Goal: Information Seeking & Learning: Find contact information

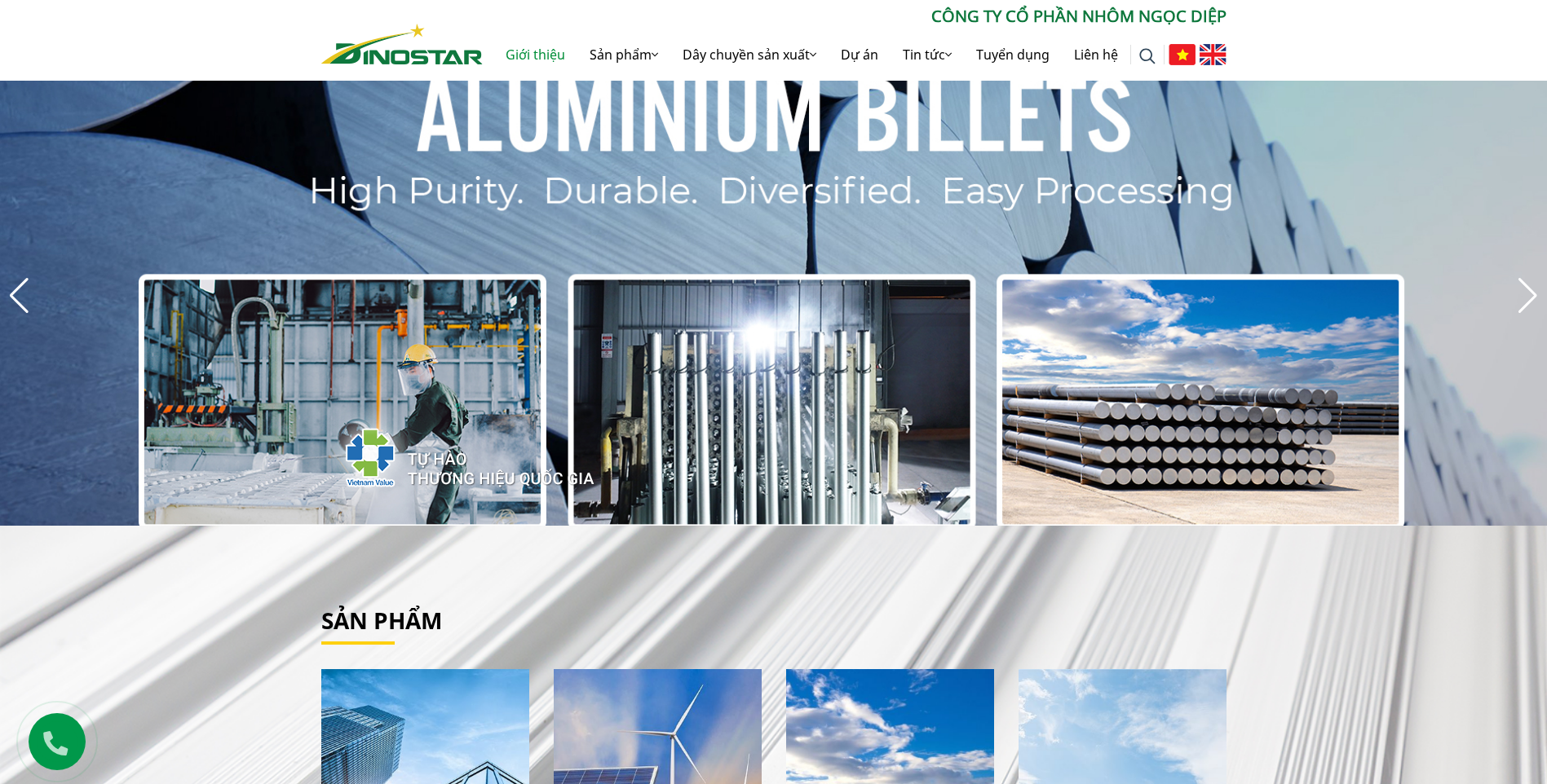
click at [529, 51] on link "Giới thiệu" at bounding box center [534, 54] width 84 height 53
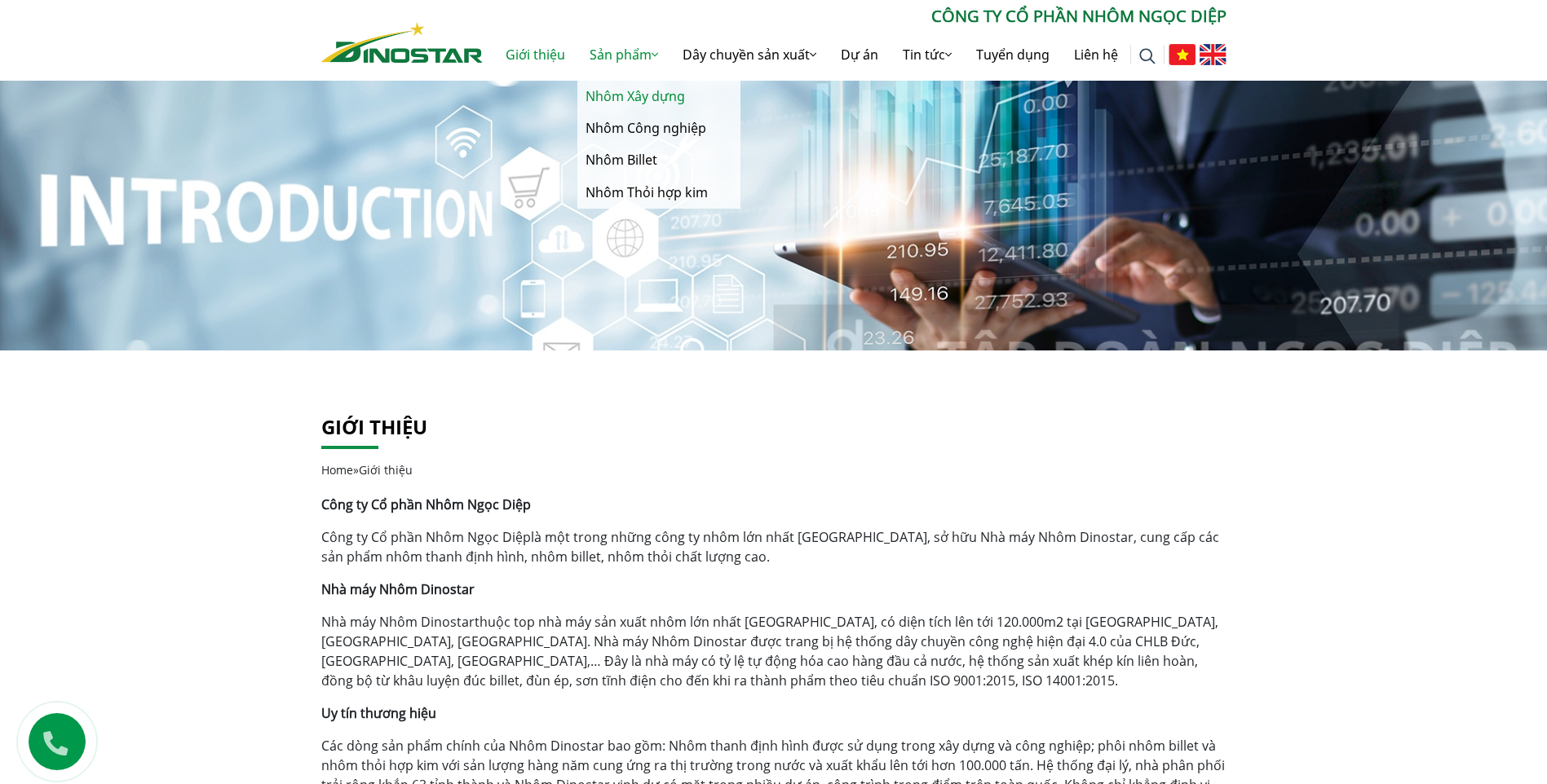
click at [635, 104] on link "Nhôm Xây dựng" at bounding box center [659, 97] width 163 height 32
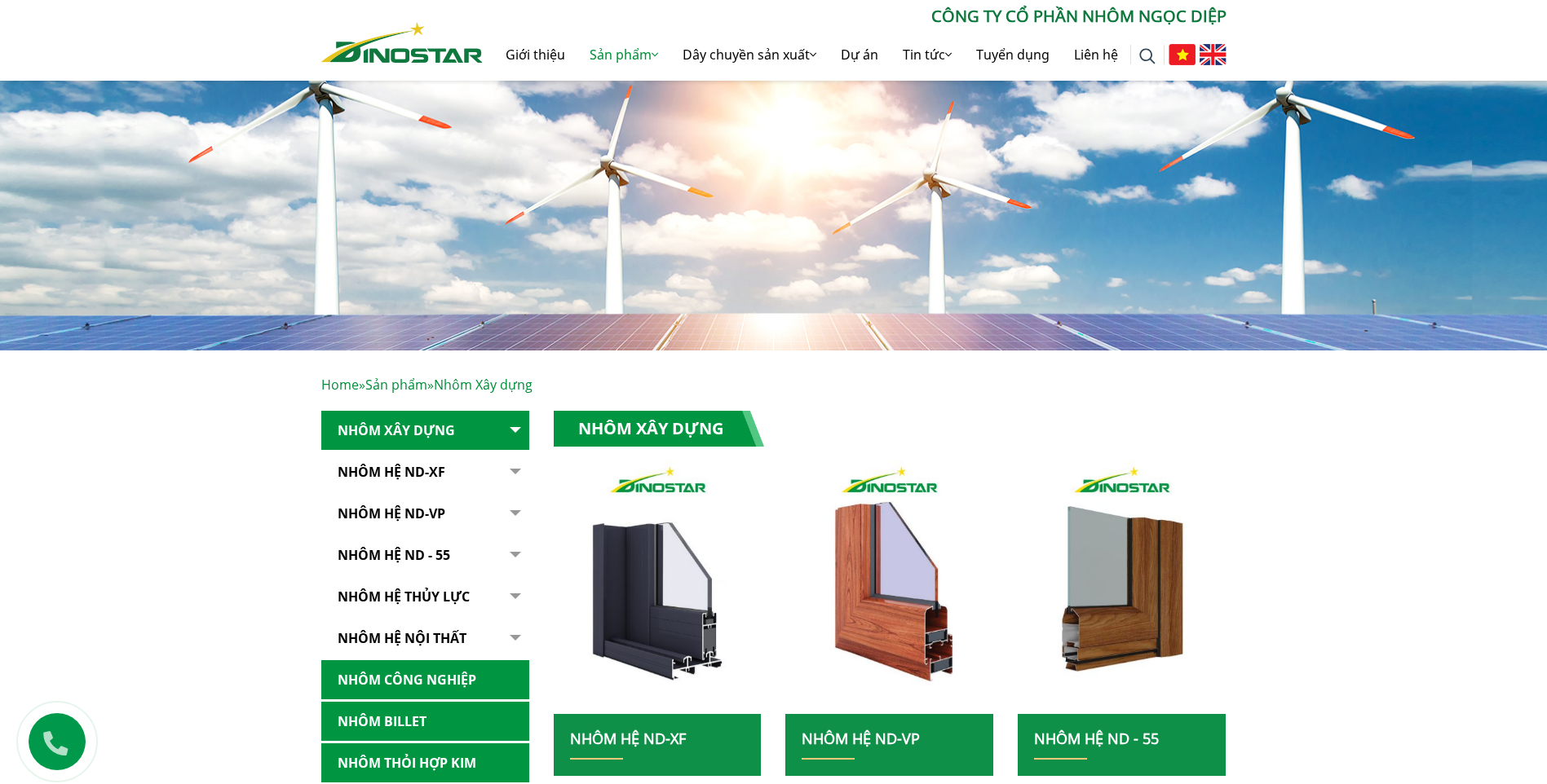
scroll to position [326, 0]
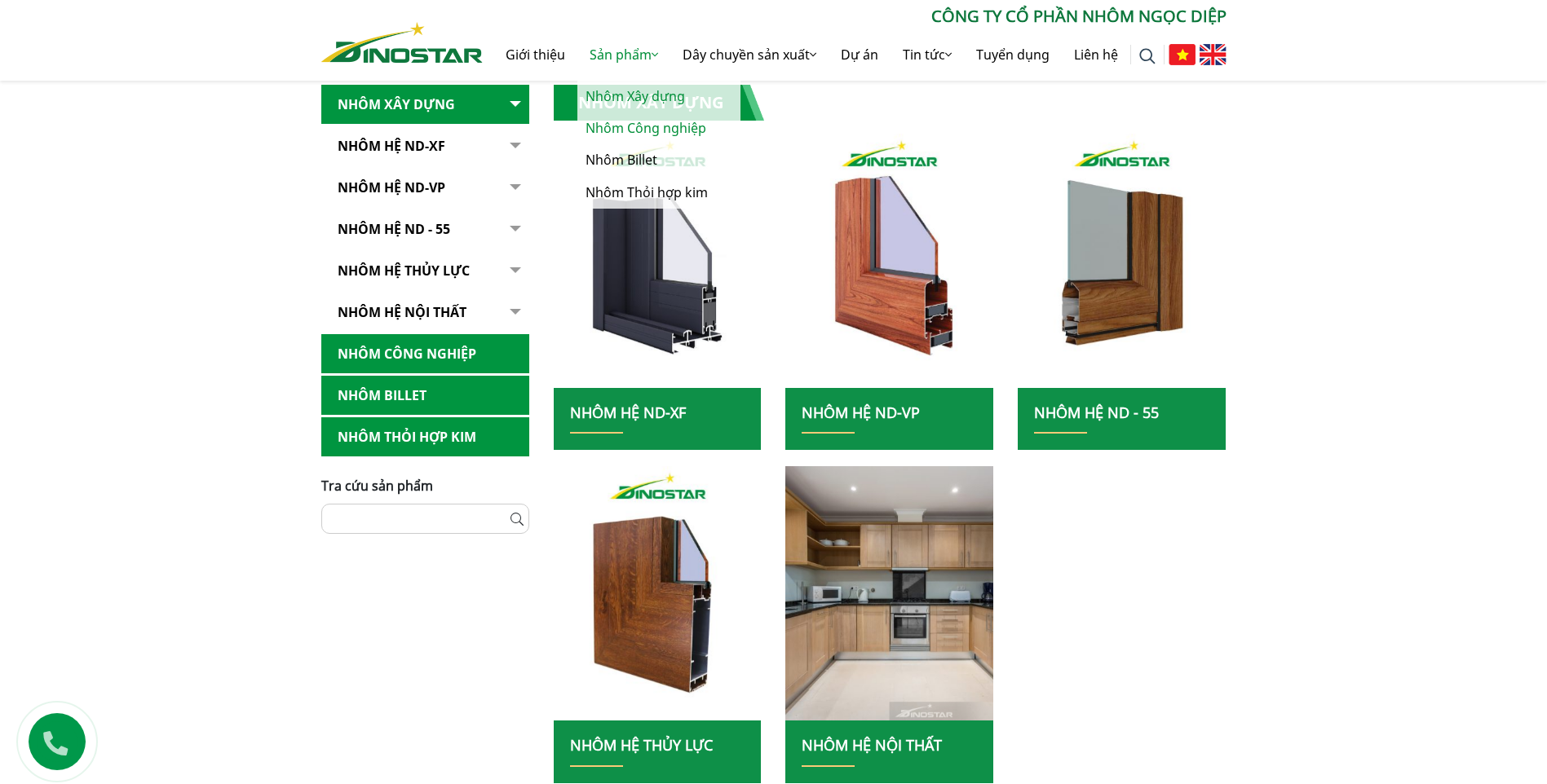
click at [612, 125] on link "Nhôm Công nghiệp" at bounding box center [659, 129] width 163 height 32
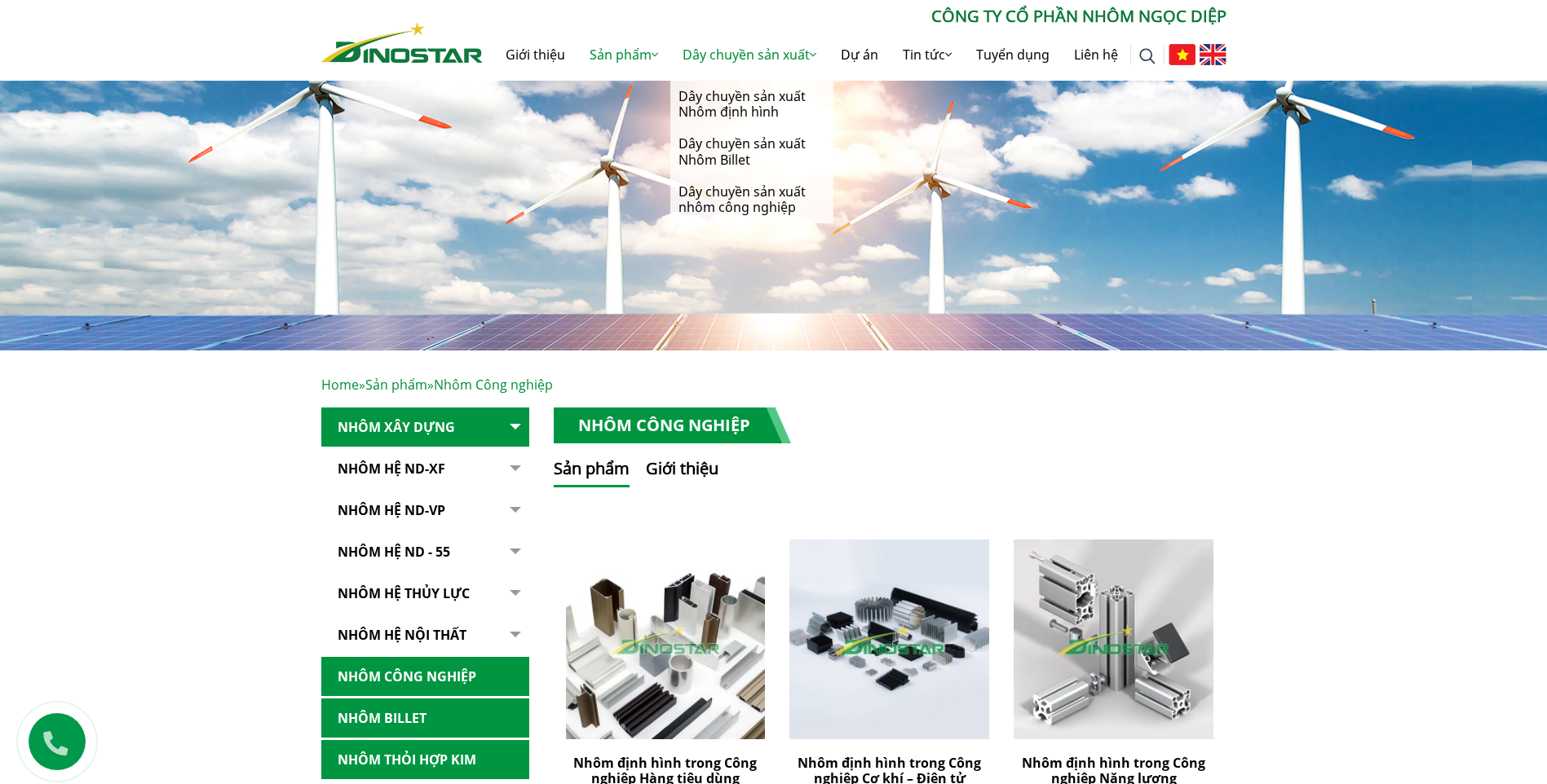
click at [758, 60] on link "Dây chuyền sản xuất" at bounding box center [750, 54] width 158 height 53
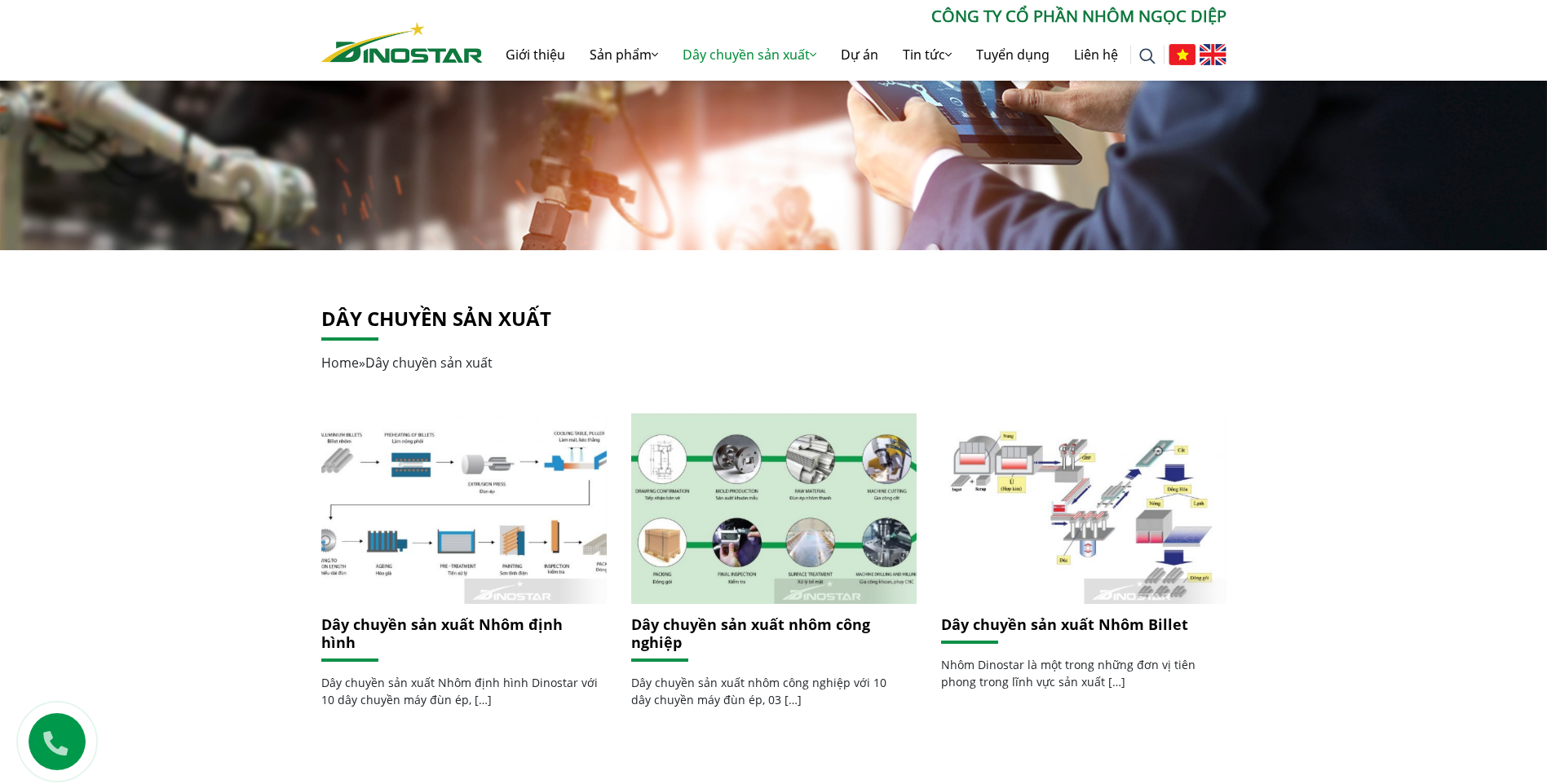
scroll to position [77, 0]
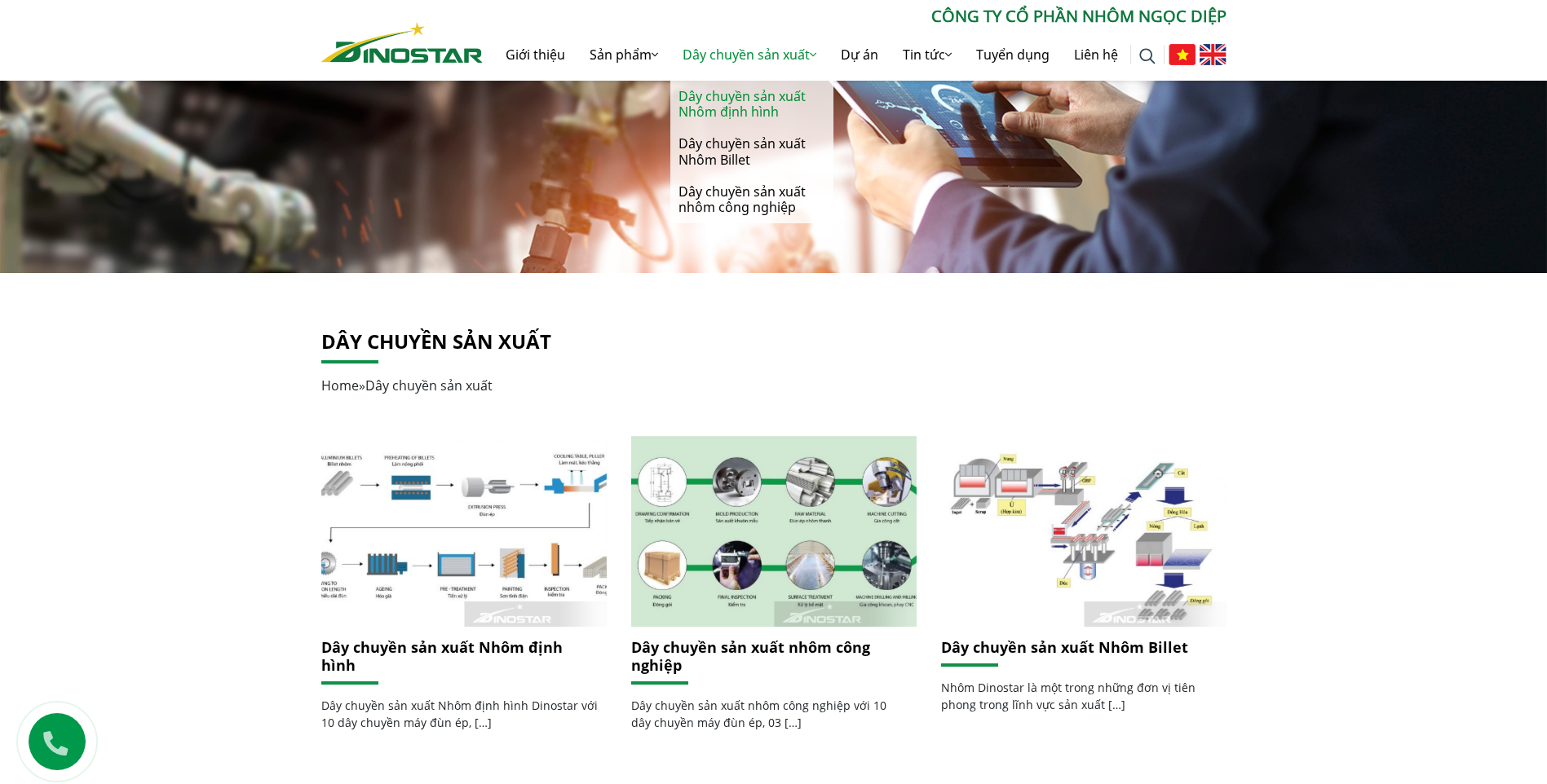
click at [735, 113] on link "Dây chuyền sản xuất Nhôm định hình" at bounding box center [752, 104] width 163 height 47
click at [738, 146] on link "Dây chuyền sản xuất Nhôm Billet" at bounding box center [752, 151] width 163 height 47
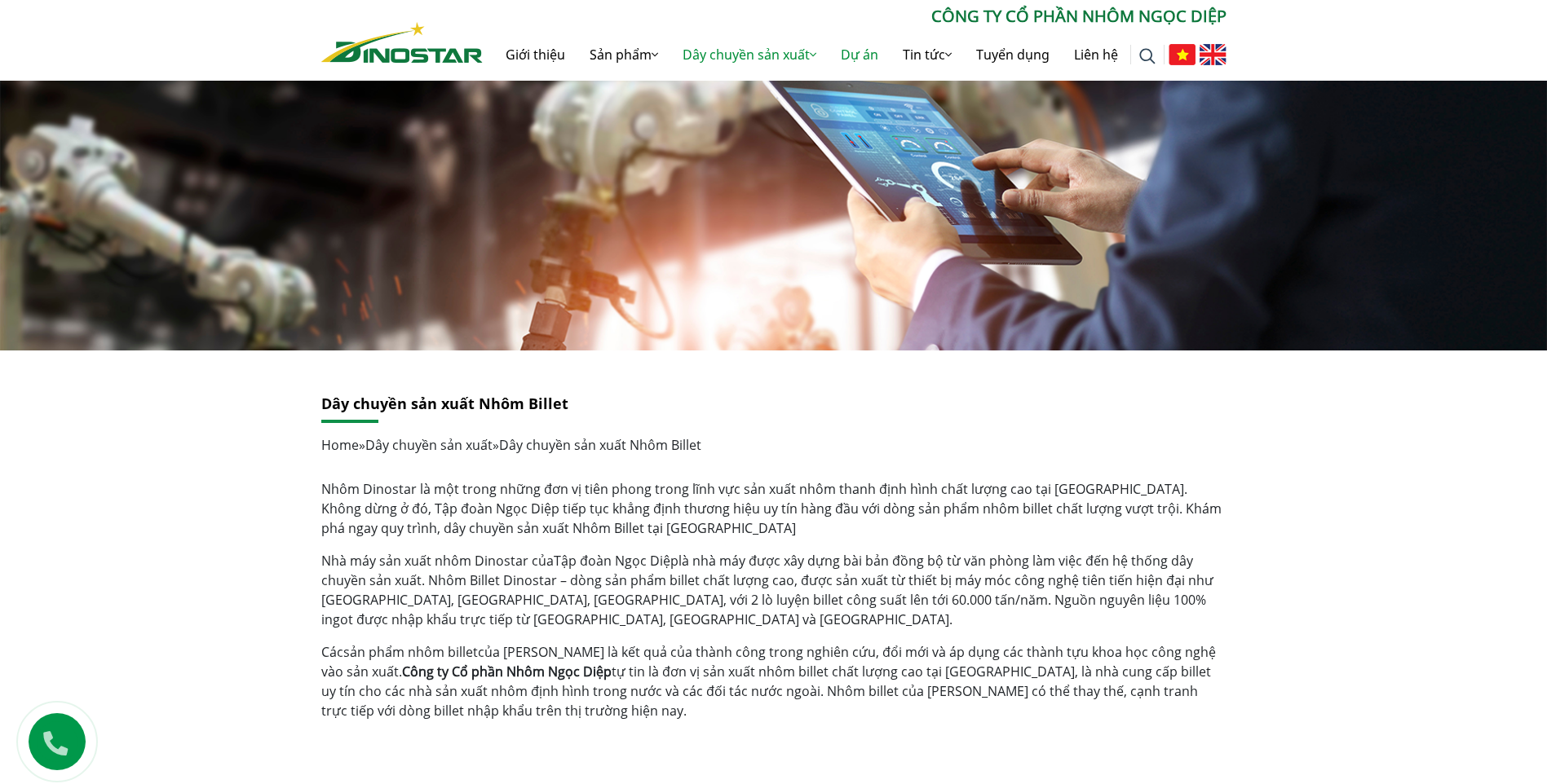
click at [862, 55] on link "Dự án" at bounding box center [859, 54] width 62 height 53
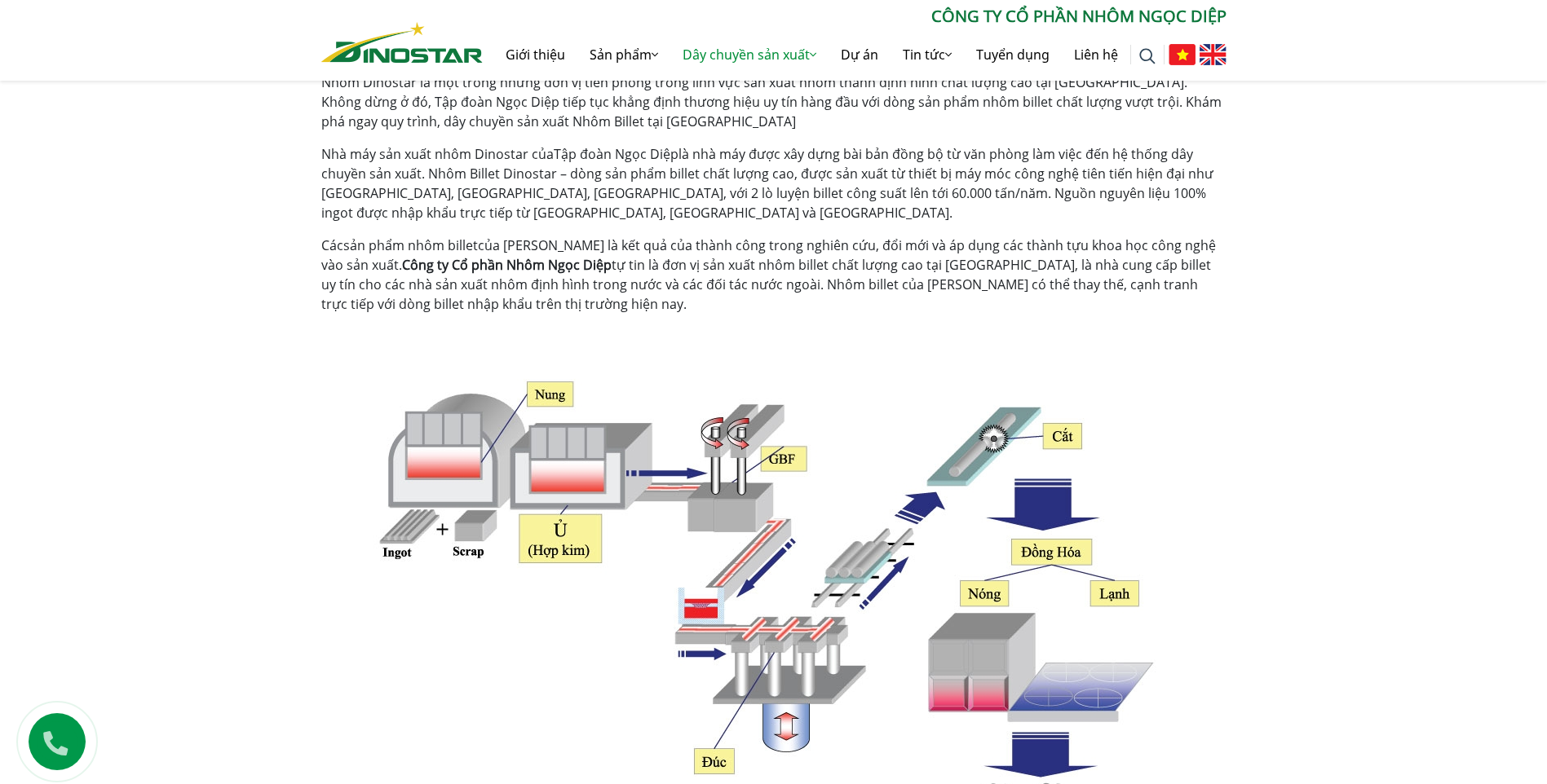
scroll to position [407, 0]
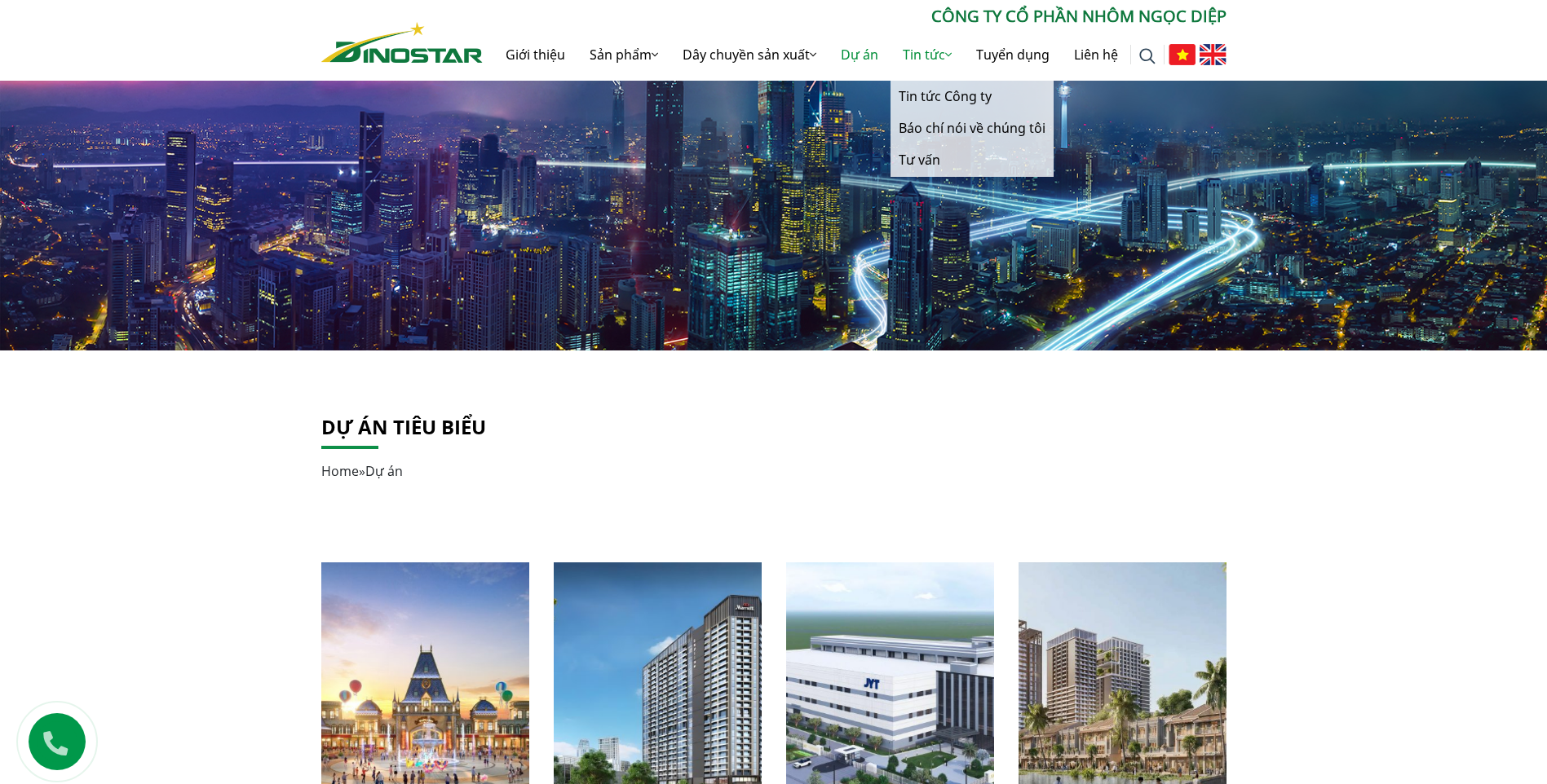
click at [918, 65] on link "Tin tức" at bounding box center [927, 54] width 73 height 53
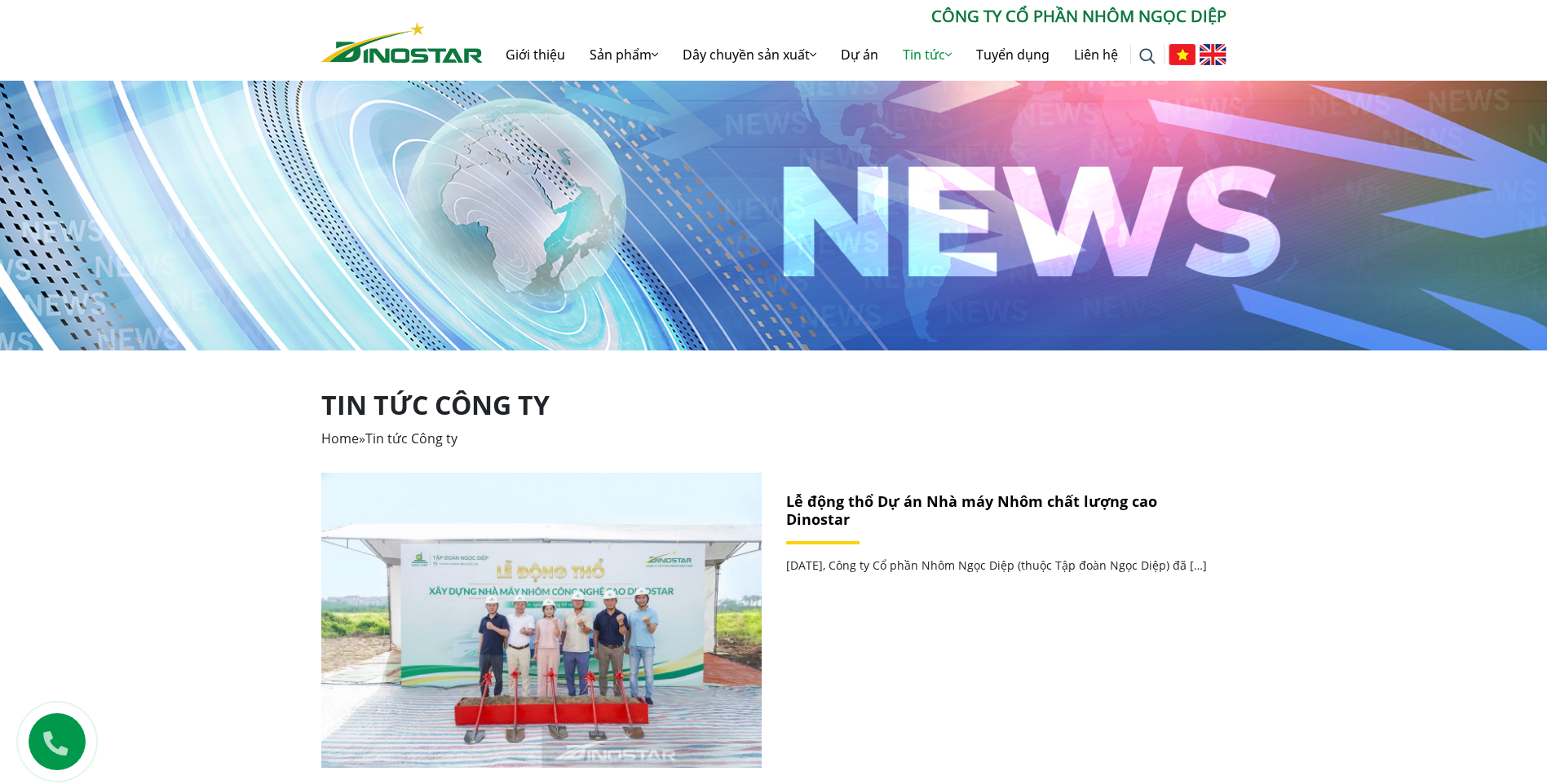
click at [374, 47] on img at bounding box center [402, 41] width 162 height 40
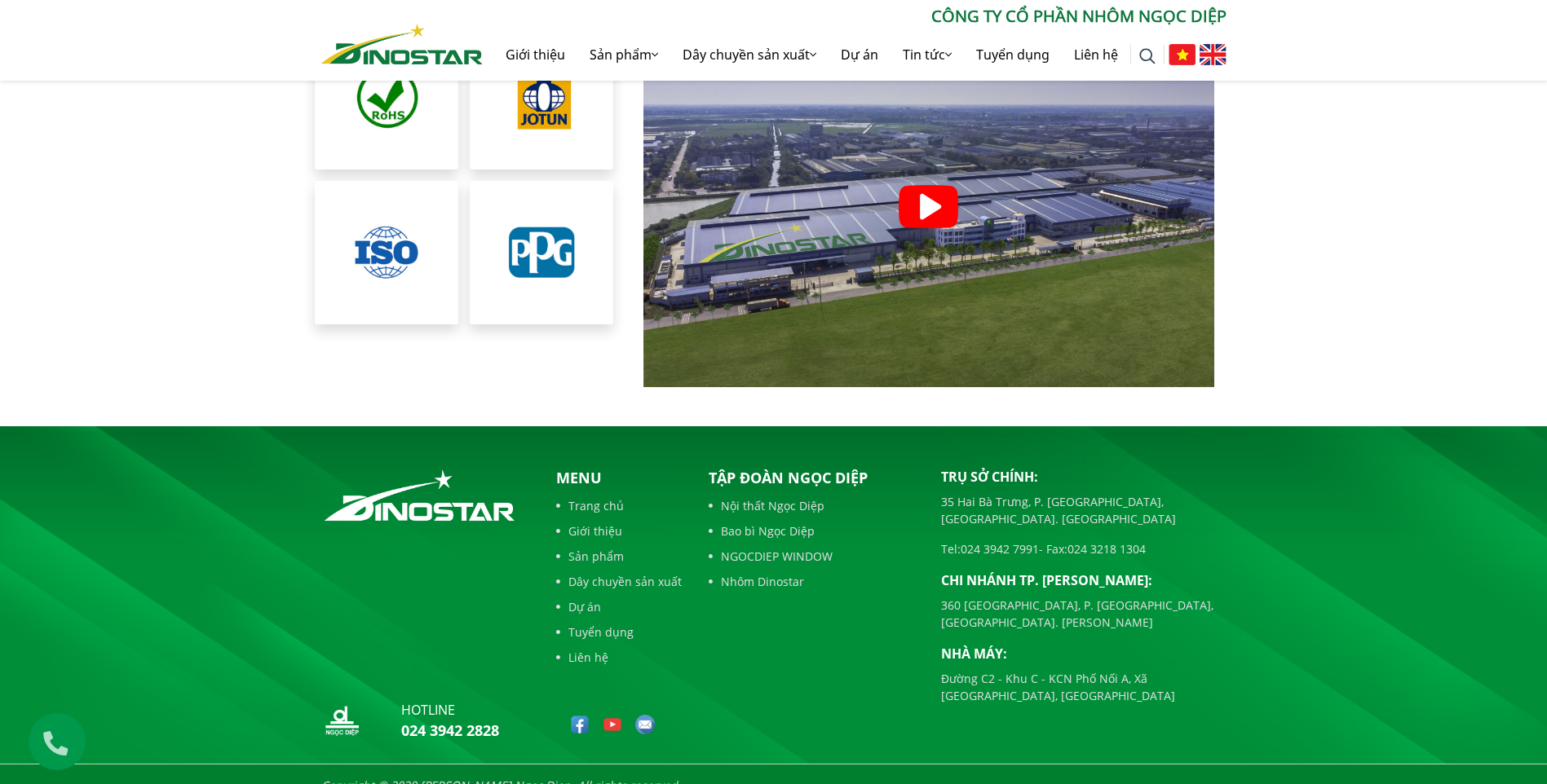
scroll to position [3192, 0]
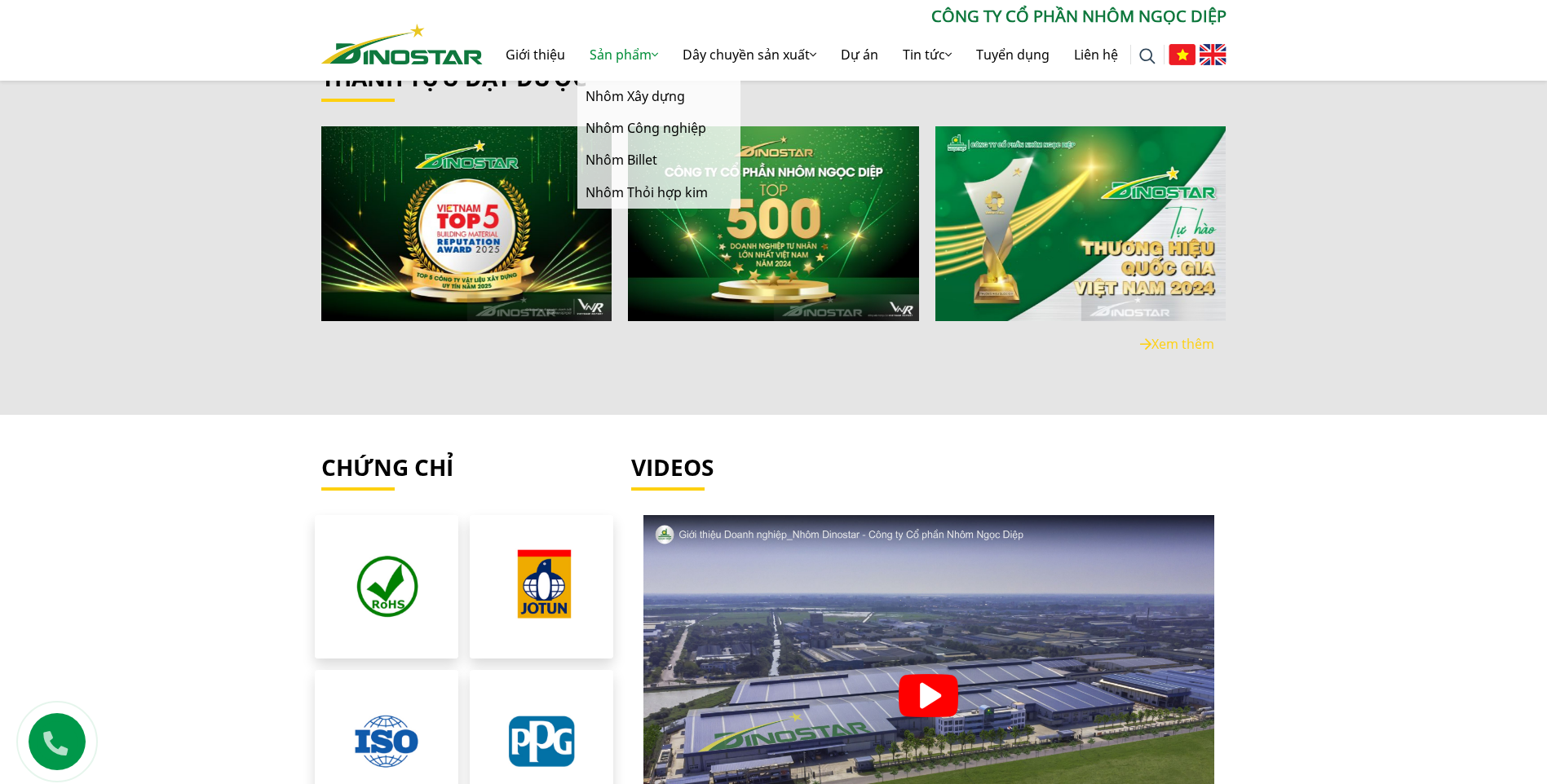
click at [627, 55] on link "Sản phẩm" at bounding box center [624, 54] width 93 height 53
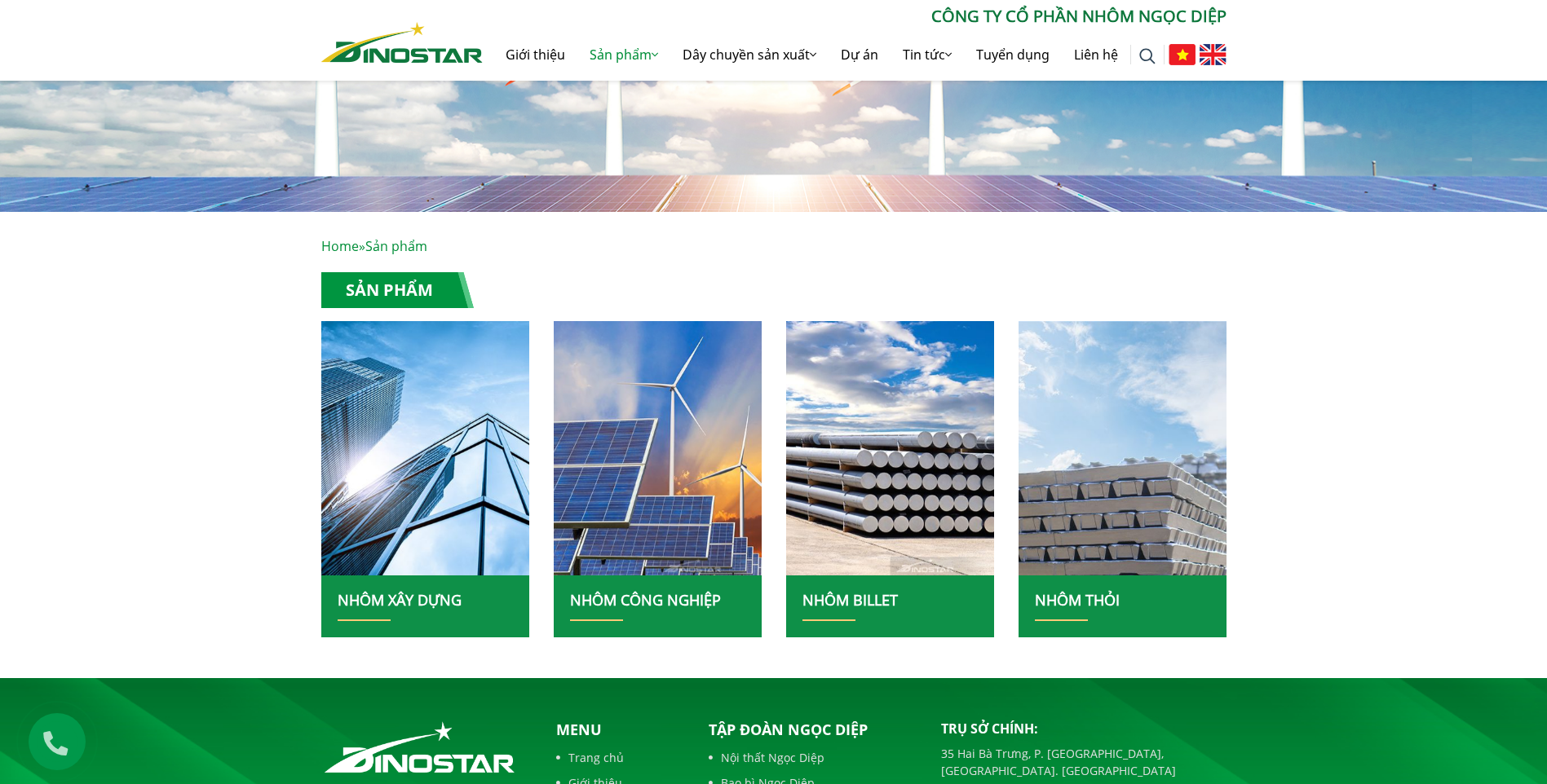
scroll to position [86, 0]
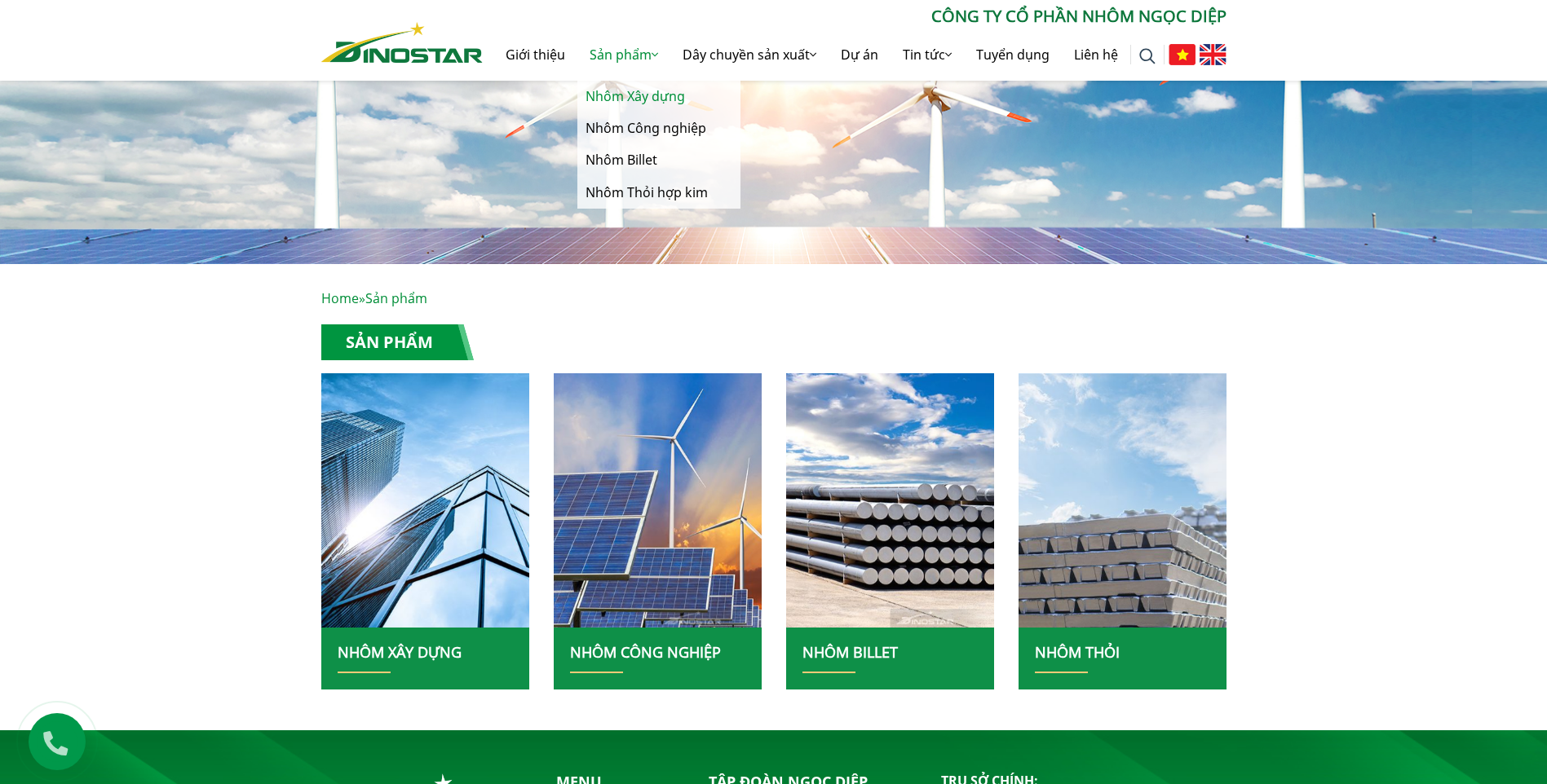
click at [618, 100] on link "Nhôm Xây dựng" at bounding box center [659, 97] width 163 height 32
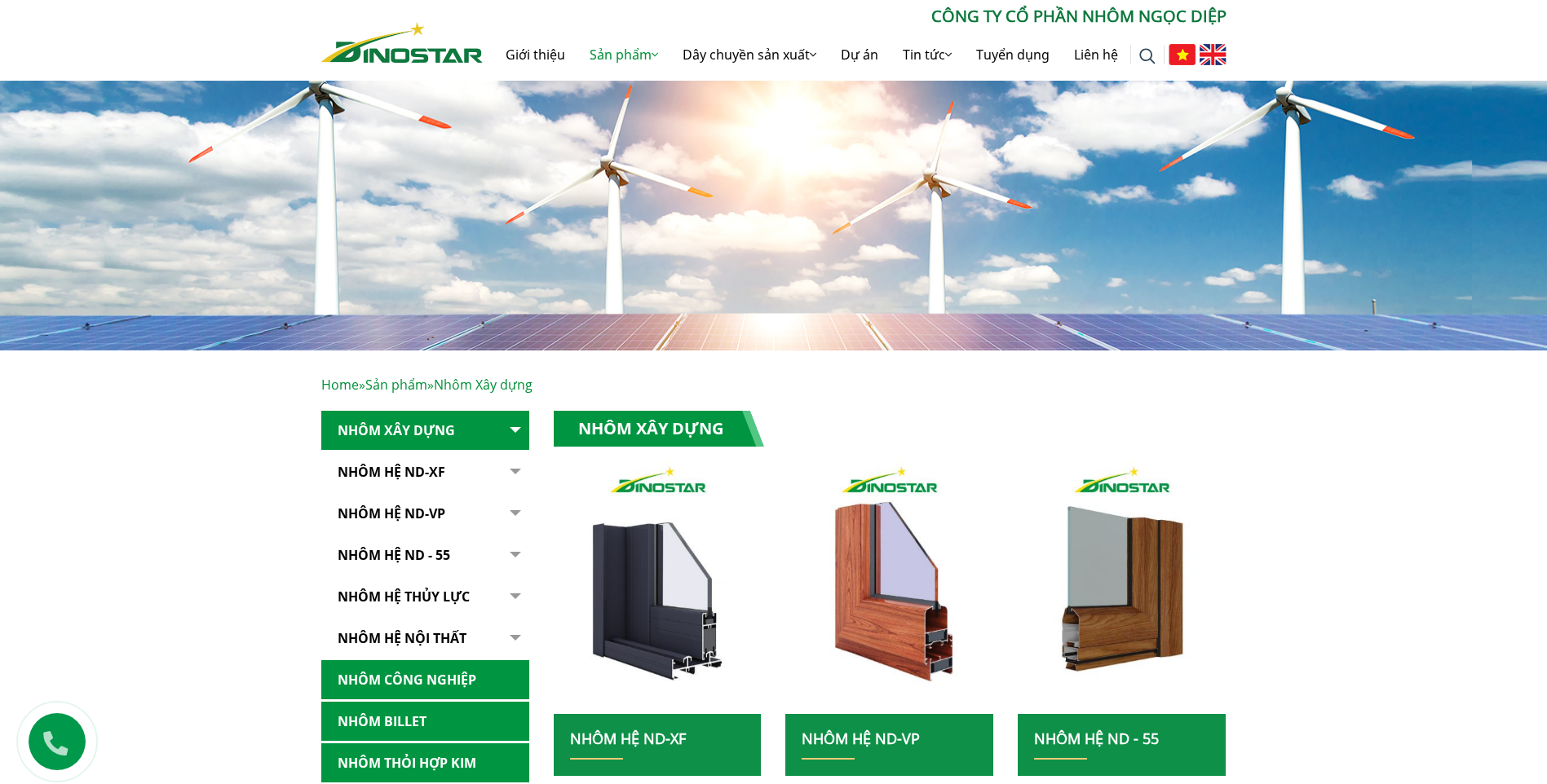
click at [127, 519] on div "Home » Sản phẩm » Nhôm Xây dựng Nhôm Xây dựng Nhôm Hệ ND-XF Hệ ND - XF55 Hệ ND …" at bounding box center [773, 750] width 1547 height 800
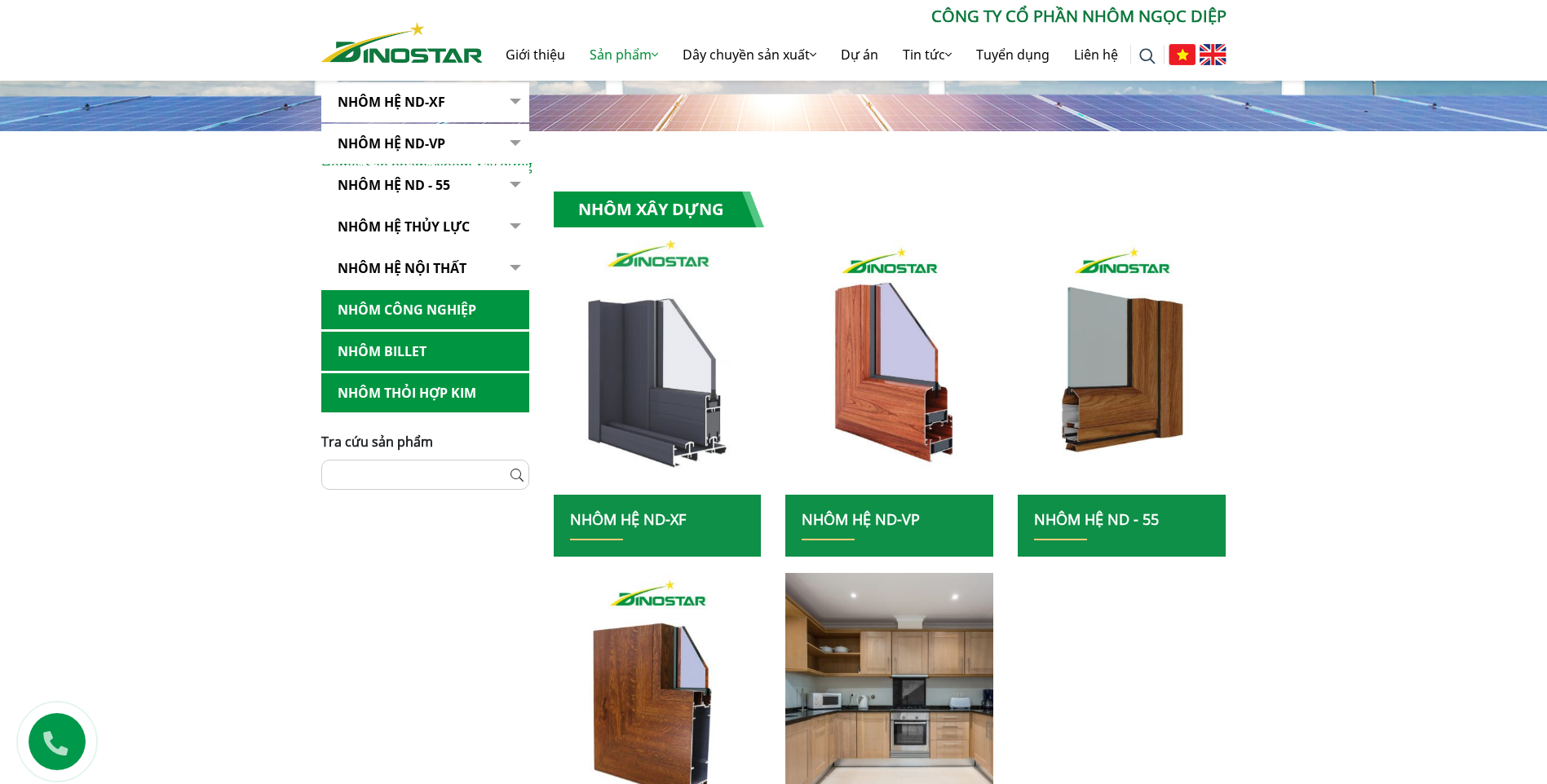
scroll to position [82, 0]
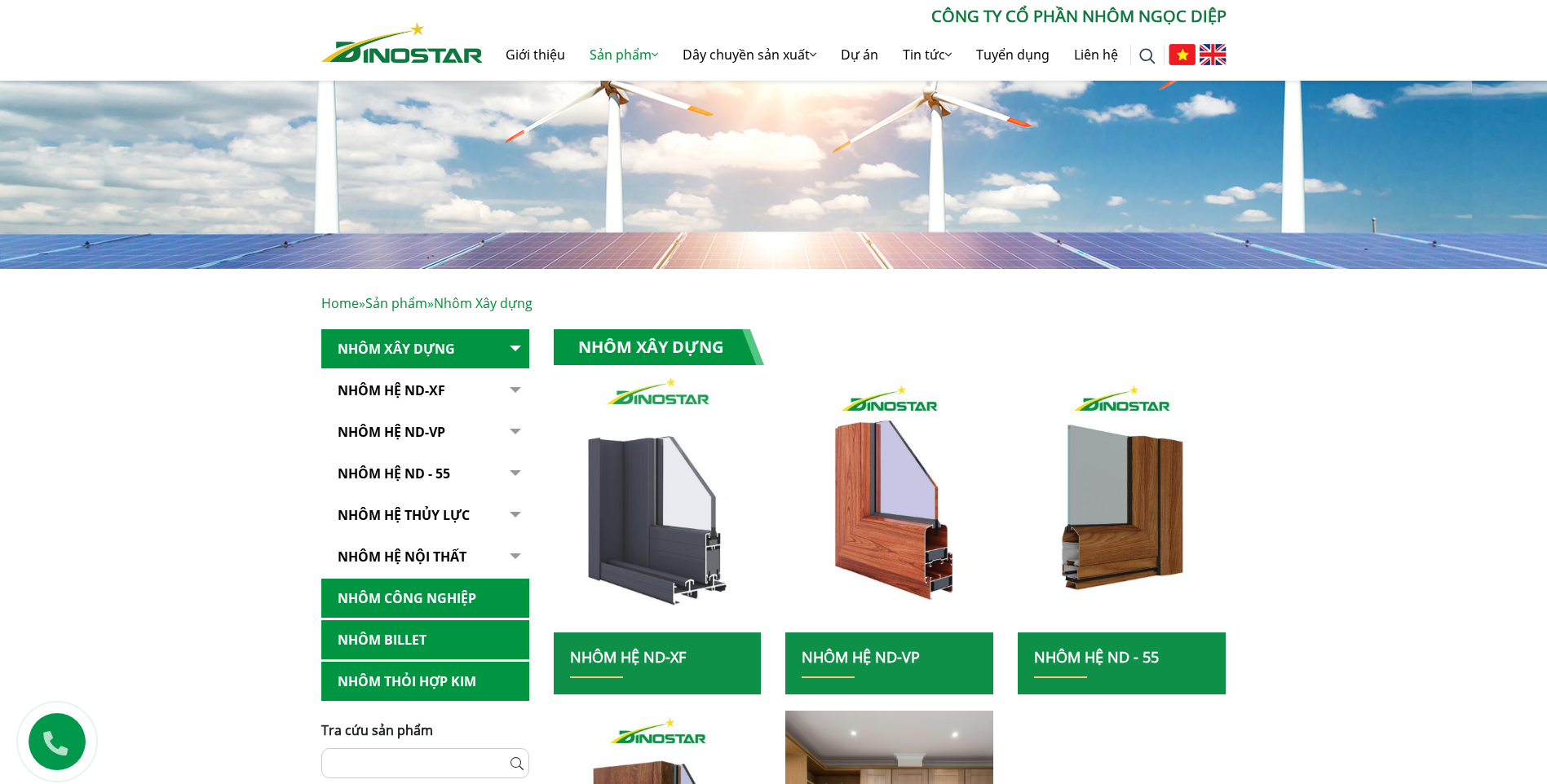
click at [615, 422] on img at bounding box center [657, 505] width 223 height 272
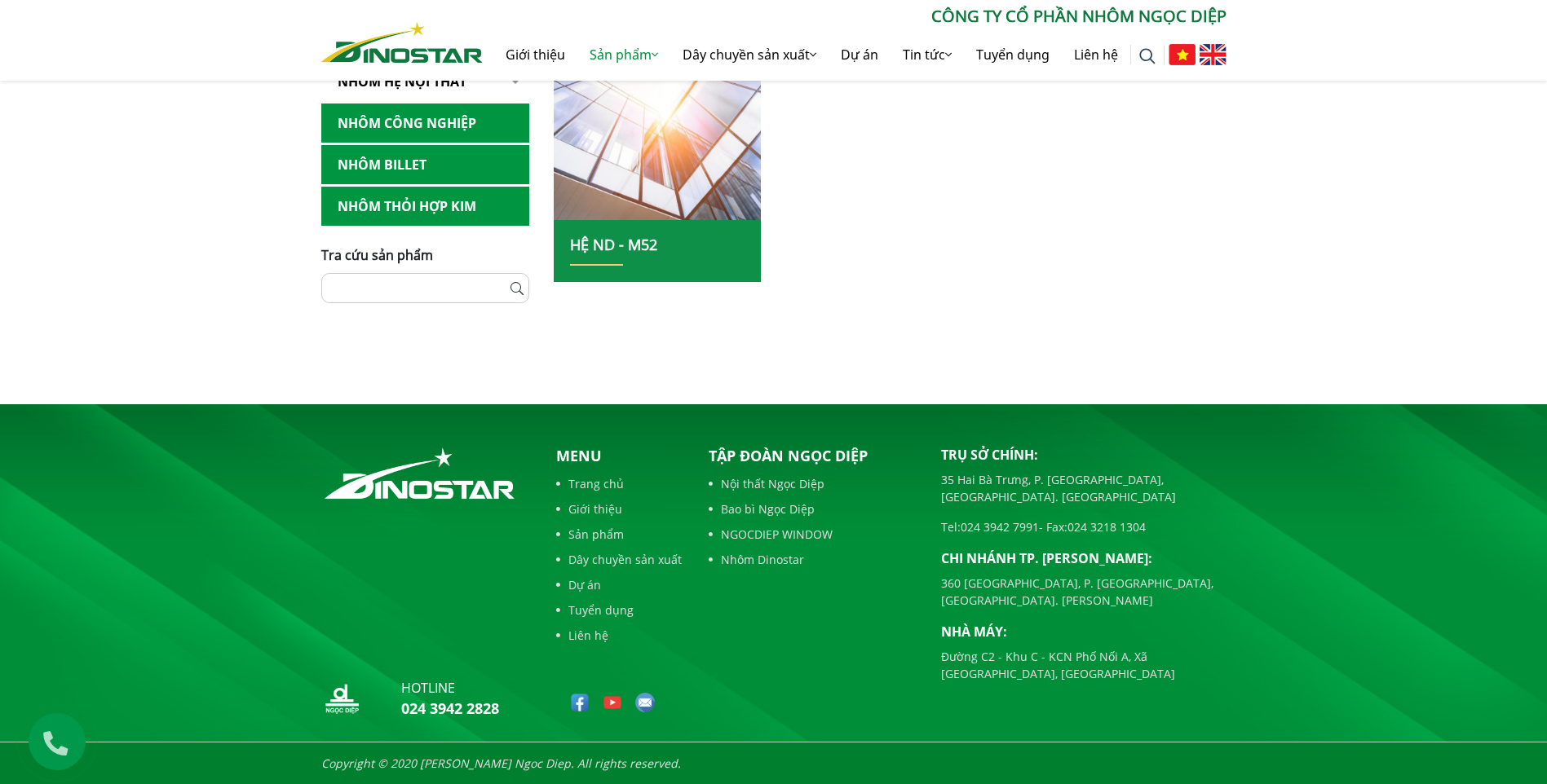
scroll to position [834, 0]
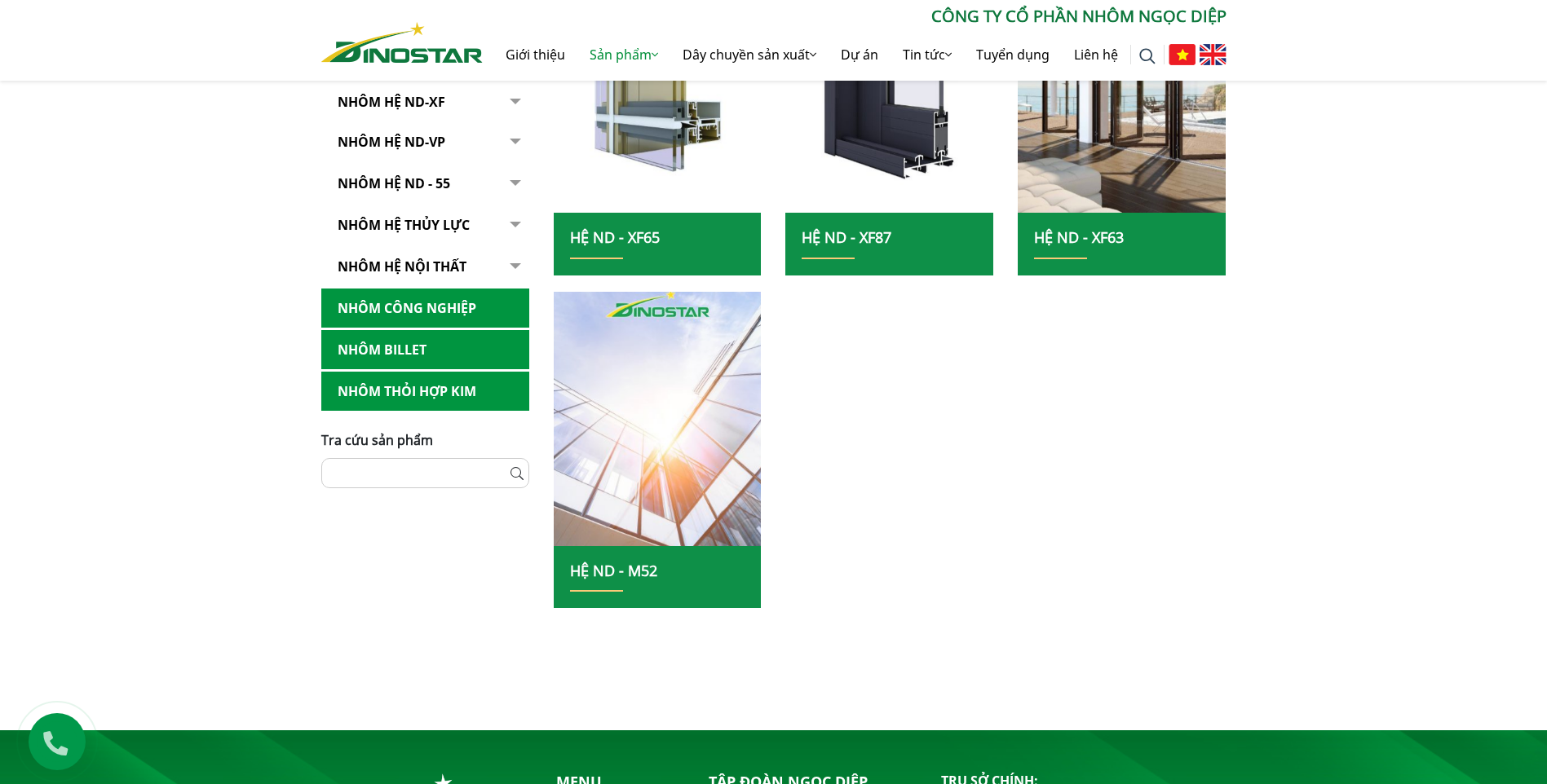
click at [653, 403] on img at bounding box center [657, 419] width 223 height 272
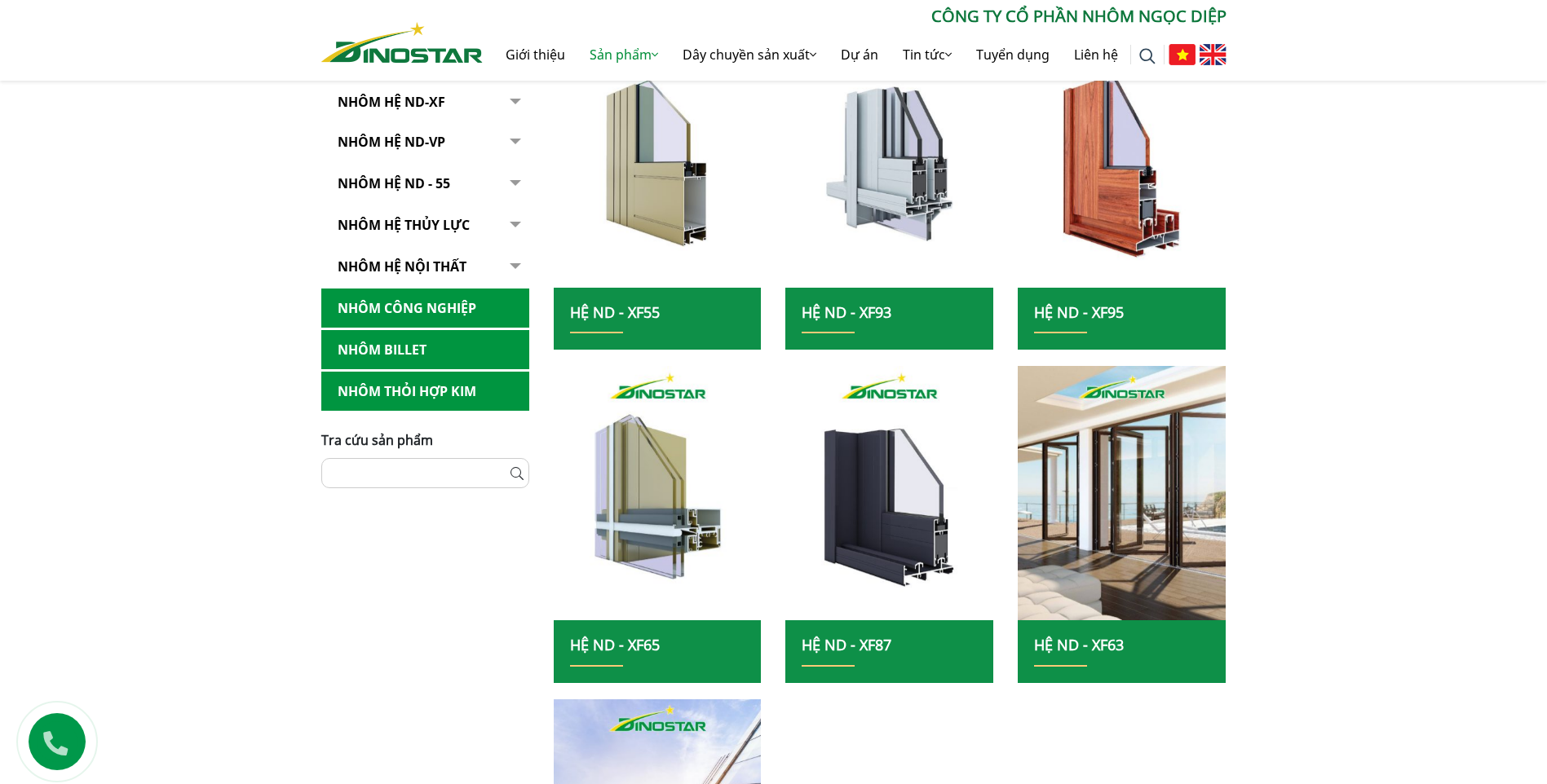
scroll to position [182, 0]
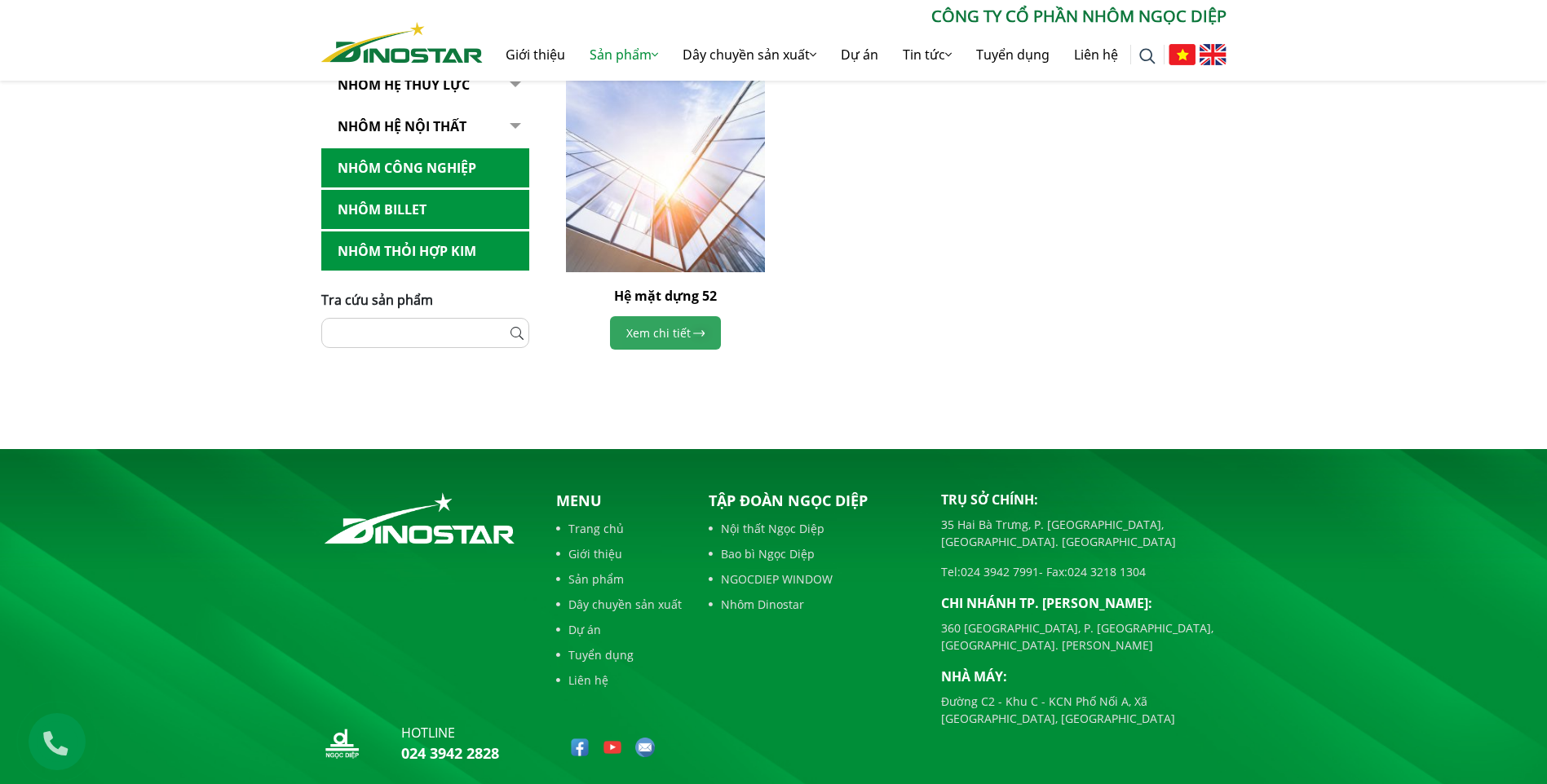
click at [650, 339] on link "Xem chi tiết" at bounding box center [665, 333] width 111 height 34
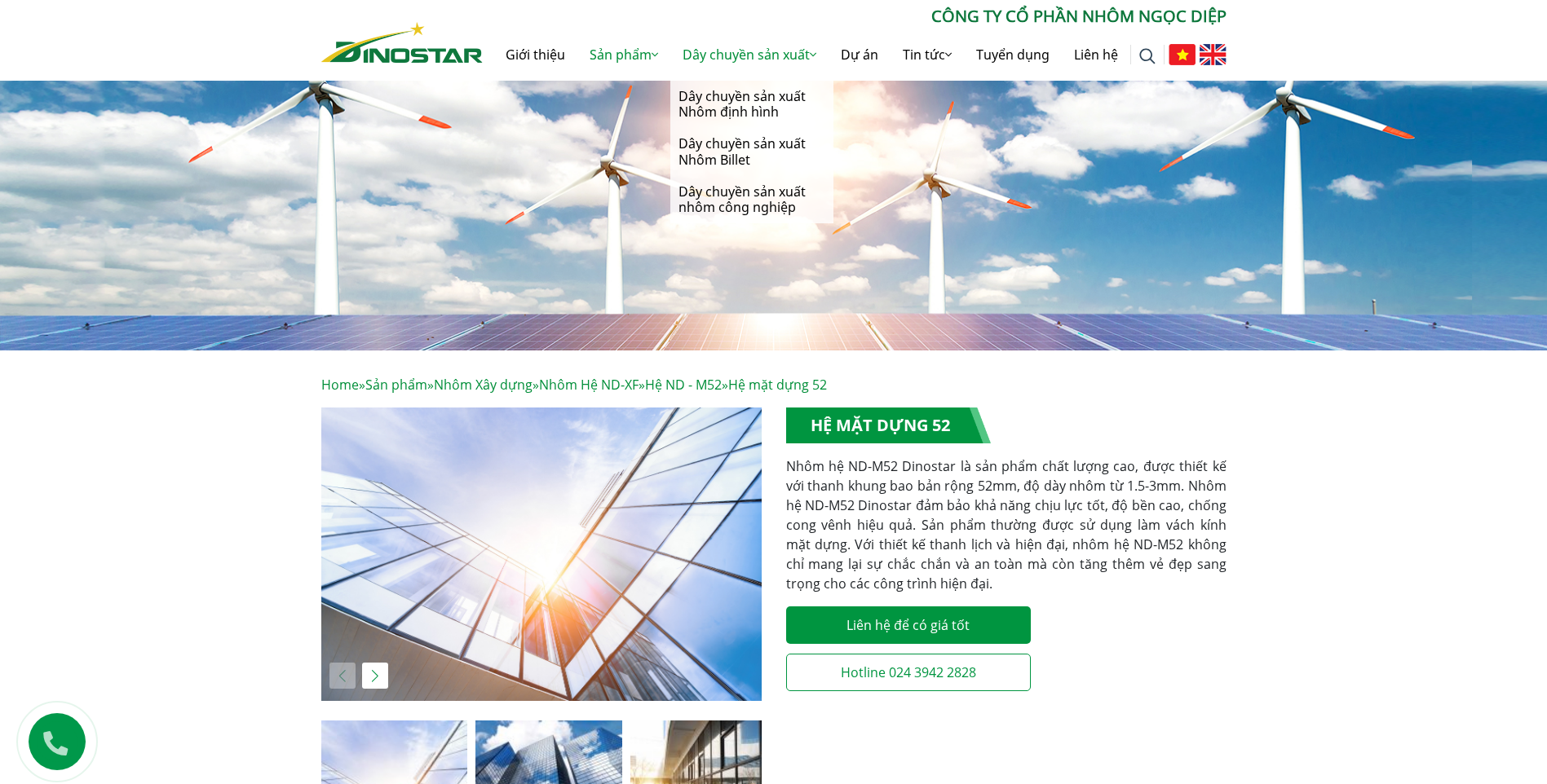
click at [733, 48] on link "Dây chuyền sản xuất" at bounding box center [750, 54] width 158 height 53
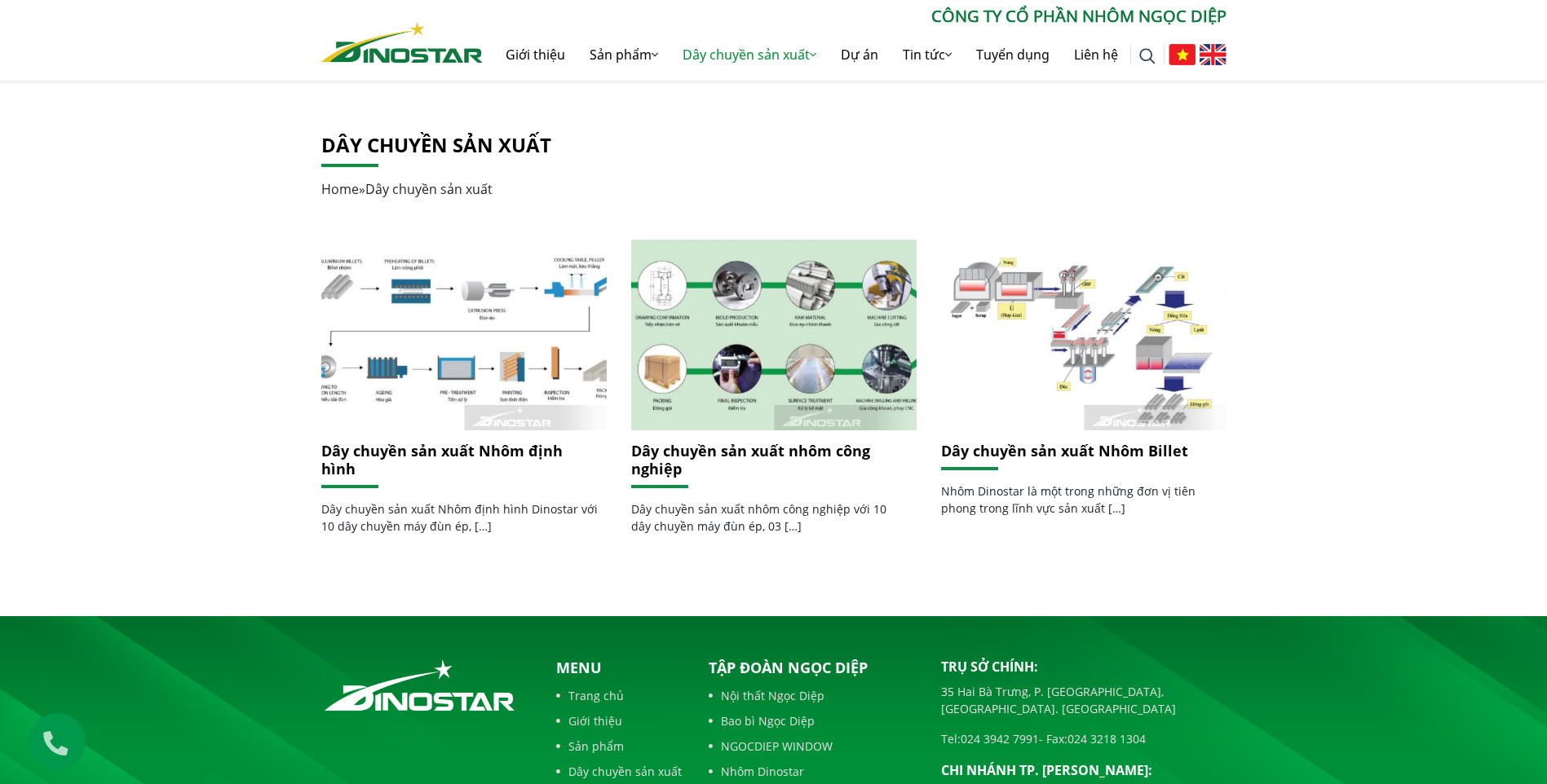
scroll to position [77, 0]
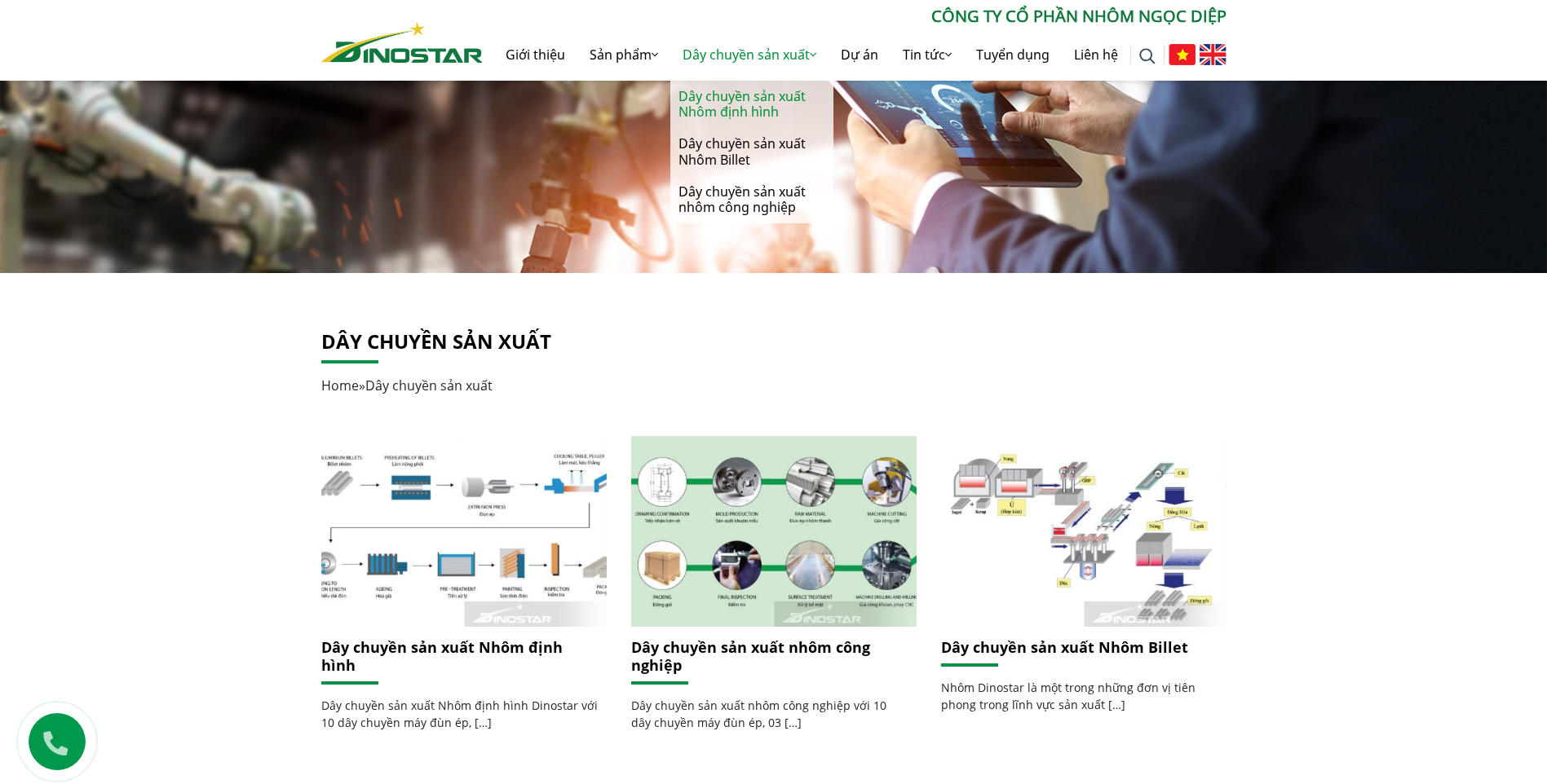
click at [739, 108] on link "Dây chuyền sản xuất Nhôm định hình" at bounding box center [752, 104] width 163 height 47
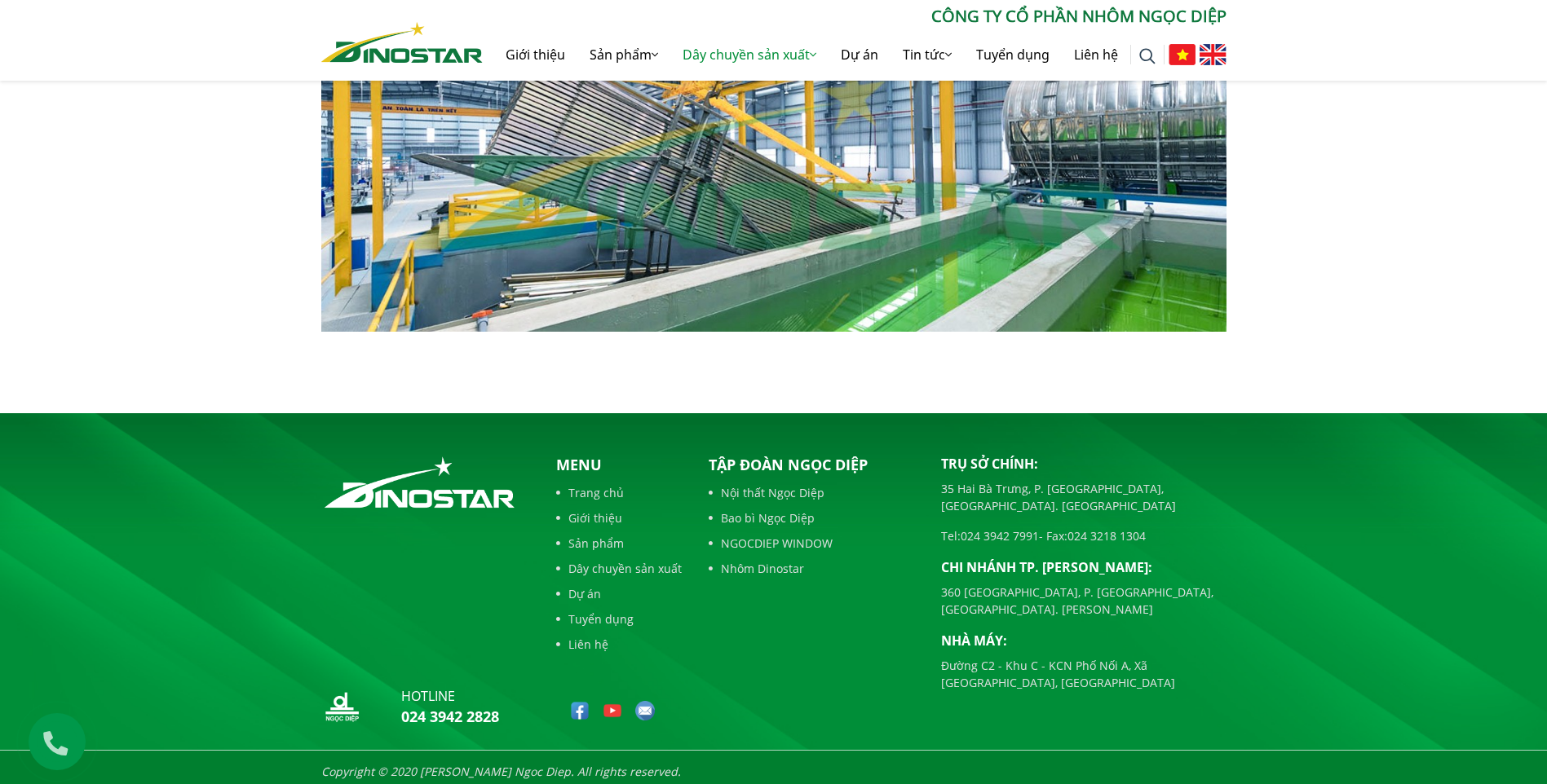
scroll to position [571, 0]
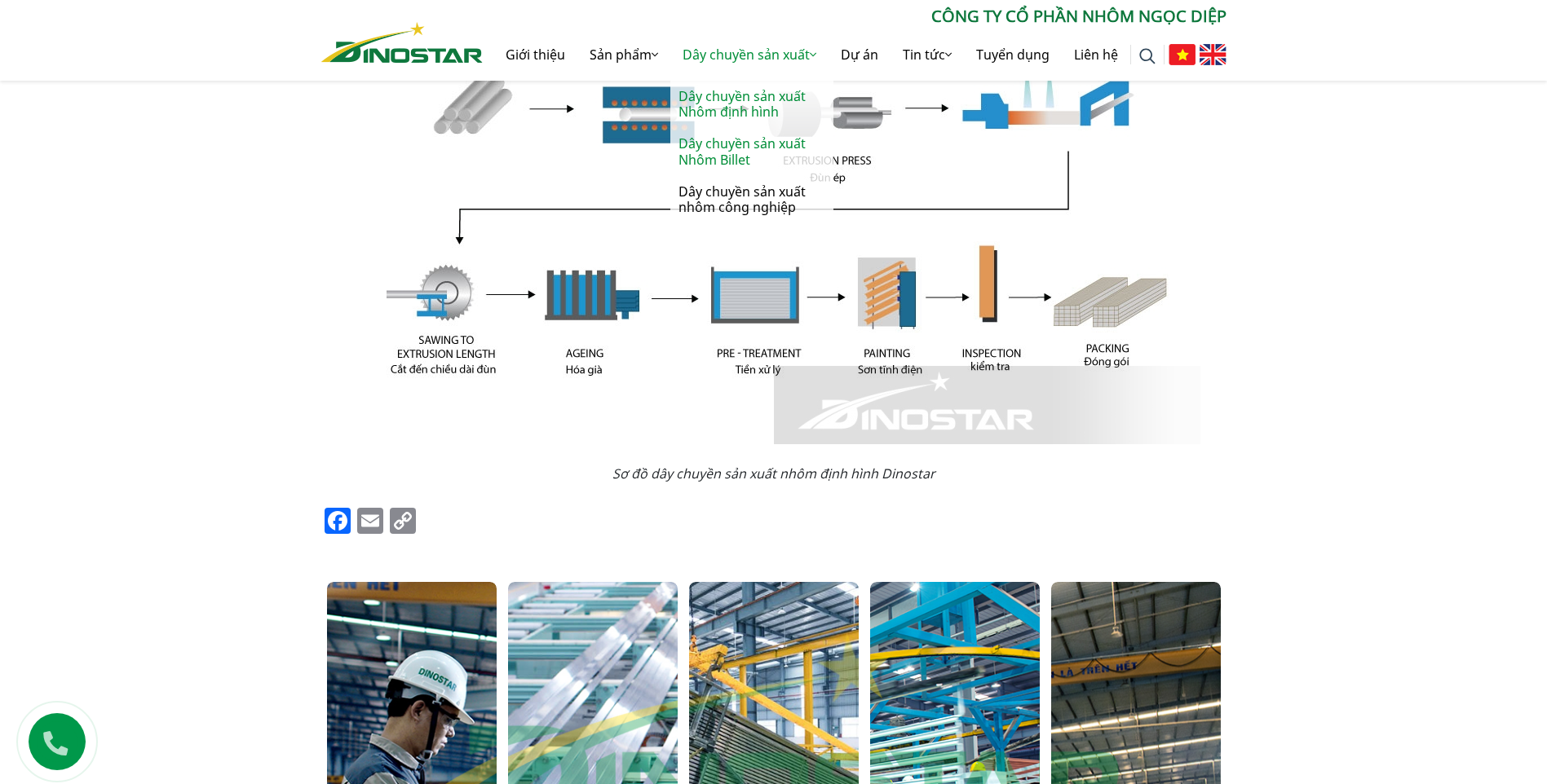
click at [738, 151] on link "Dây chuyền sản xuất Nhôm Billet" at bounding box center [752, 151] width 163 height 47
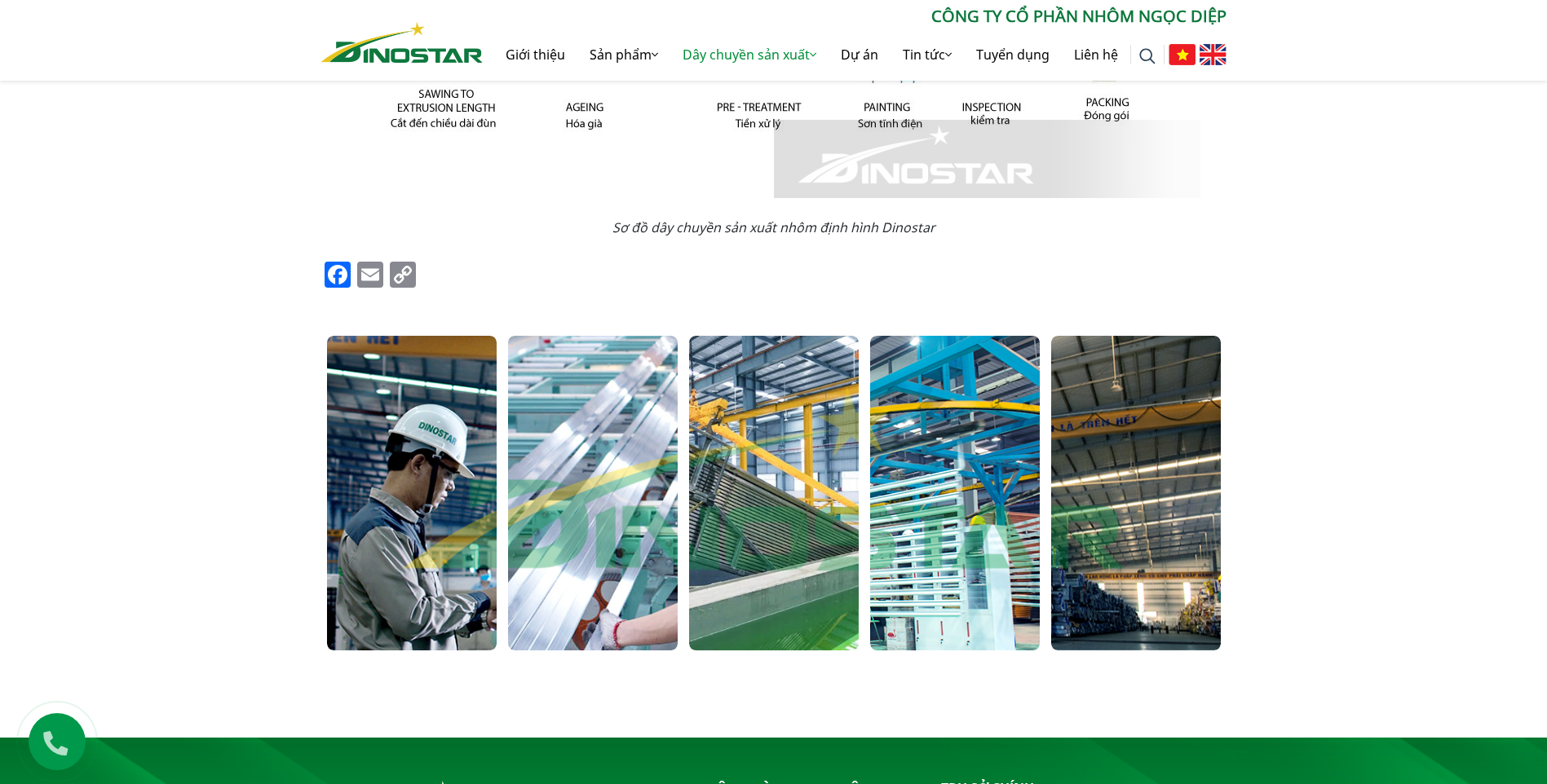
scroll to position [1060, 0]
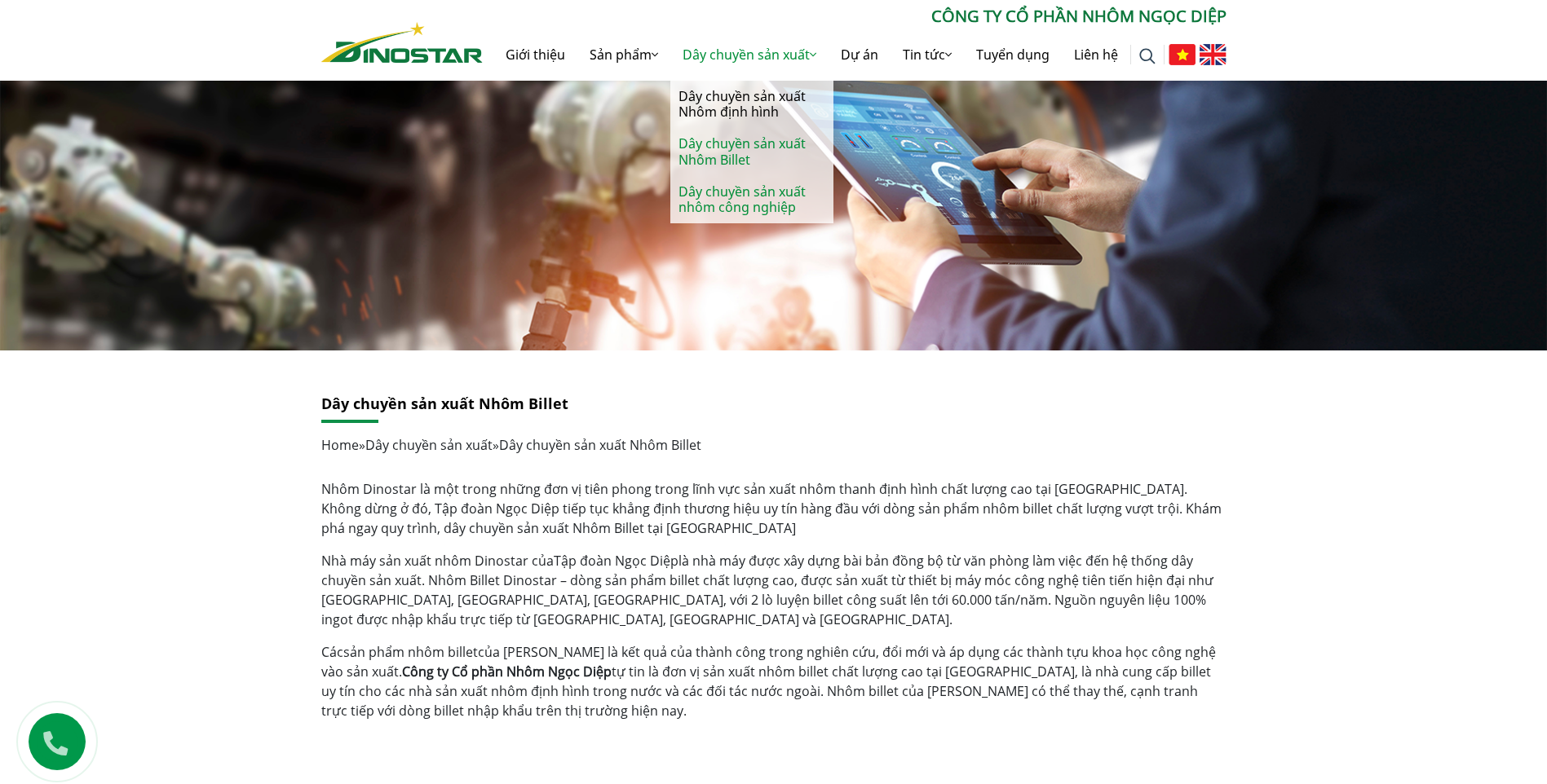
click at [732, 201] on link "Dây chuyền sản xuất nhôm công nghiệp" at bounding box center [752, 200] width 163 height 47
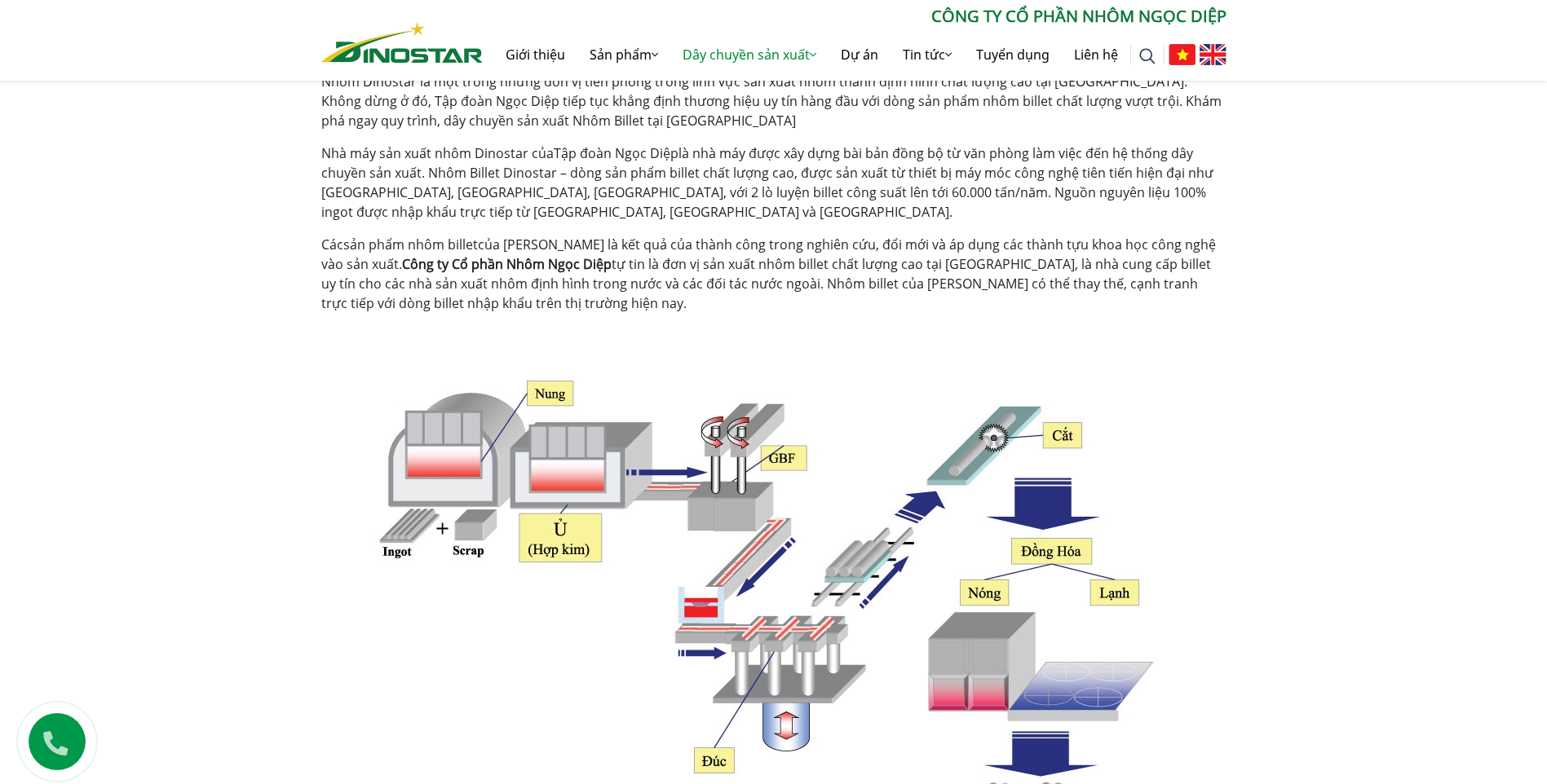
scroll to position [553, 0]
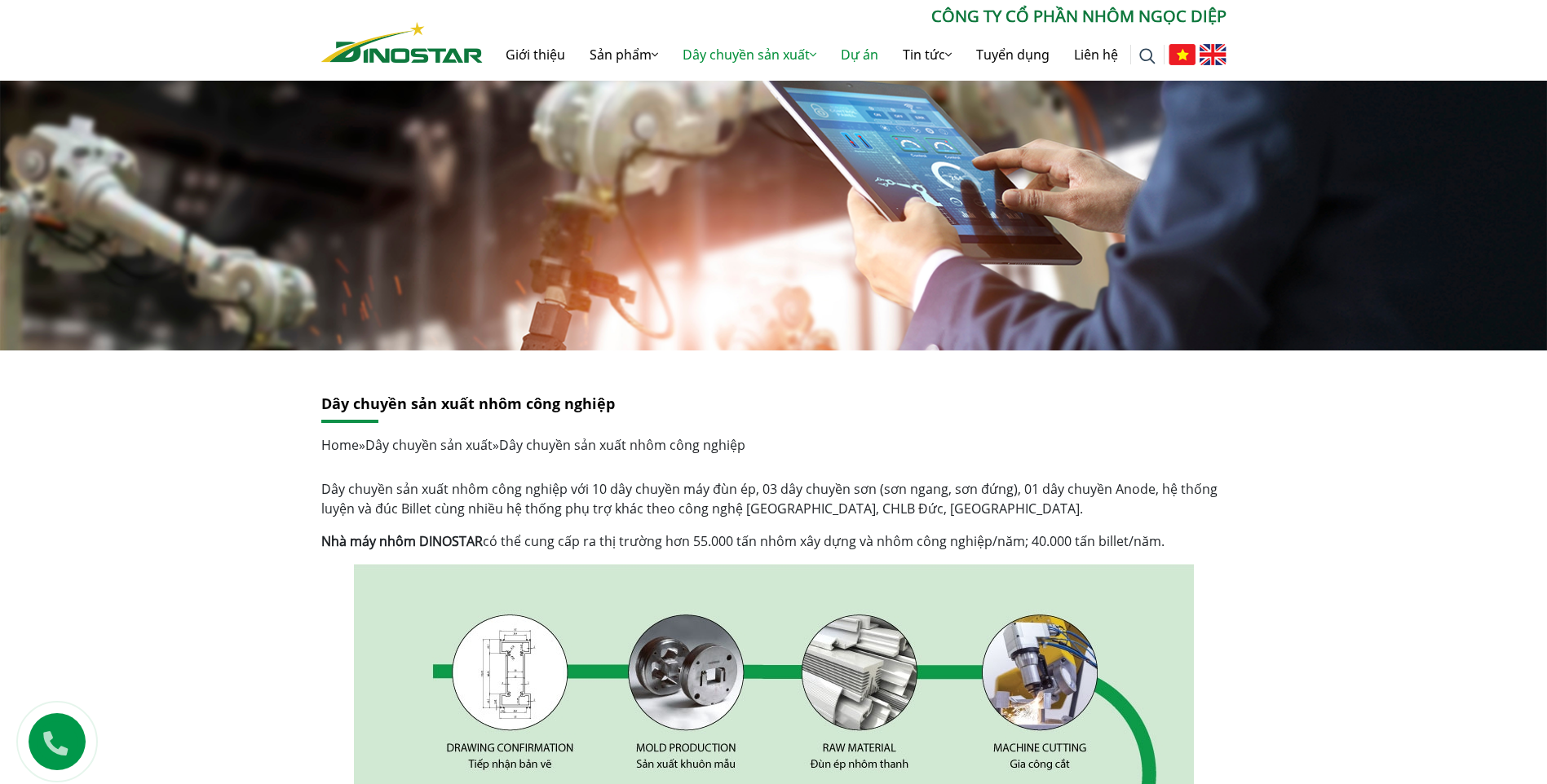
drag, startPoint x: 868, startPoint y: 60, endPoint x: 882, endPoint y: 63, distance: 14.3
click at [868, 59] on link "Dự án" at bounding box center [859, 54] width 62 height 53
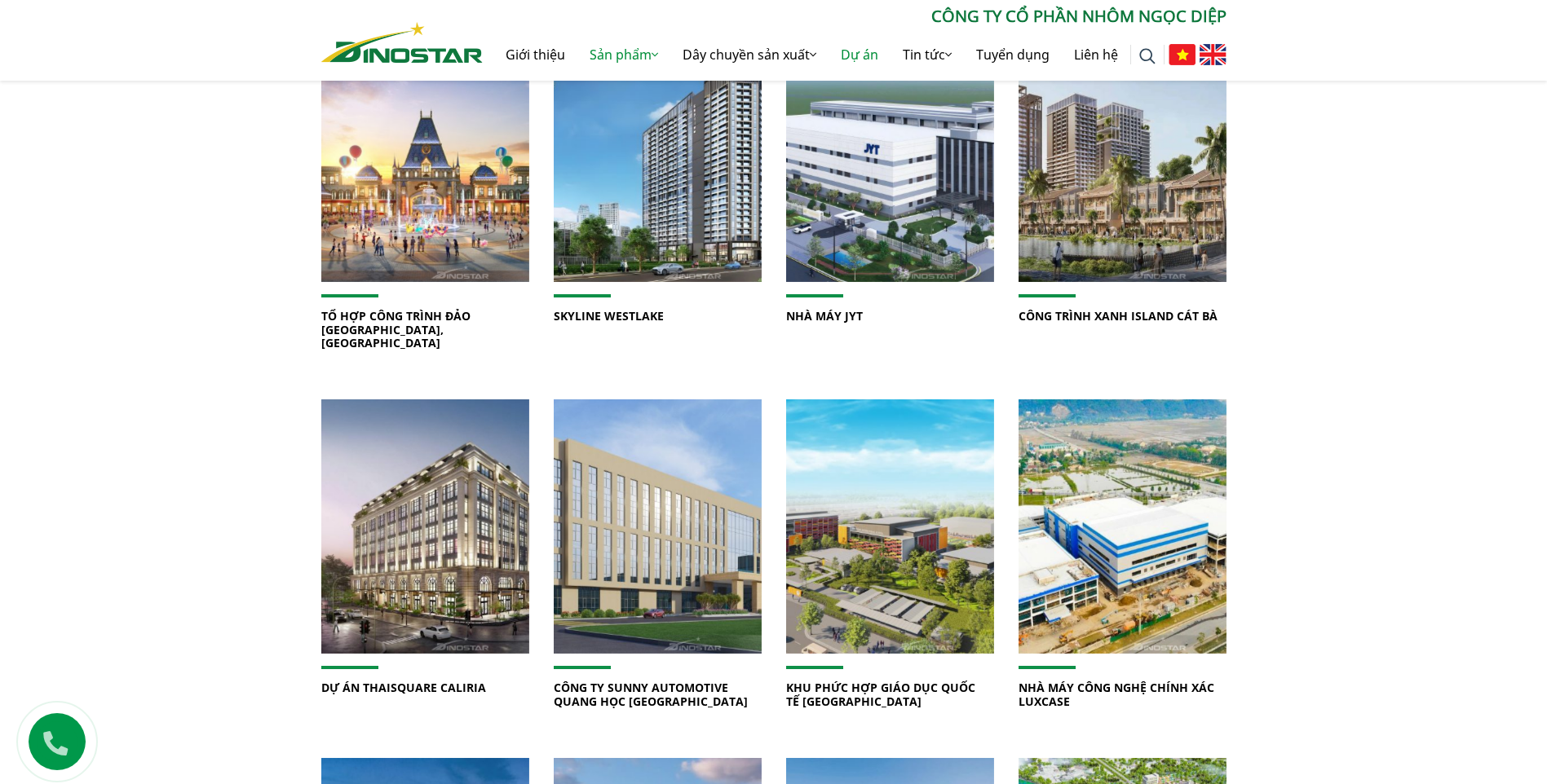
scroll to position [407, 0]
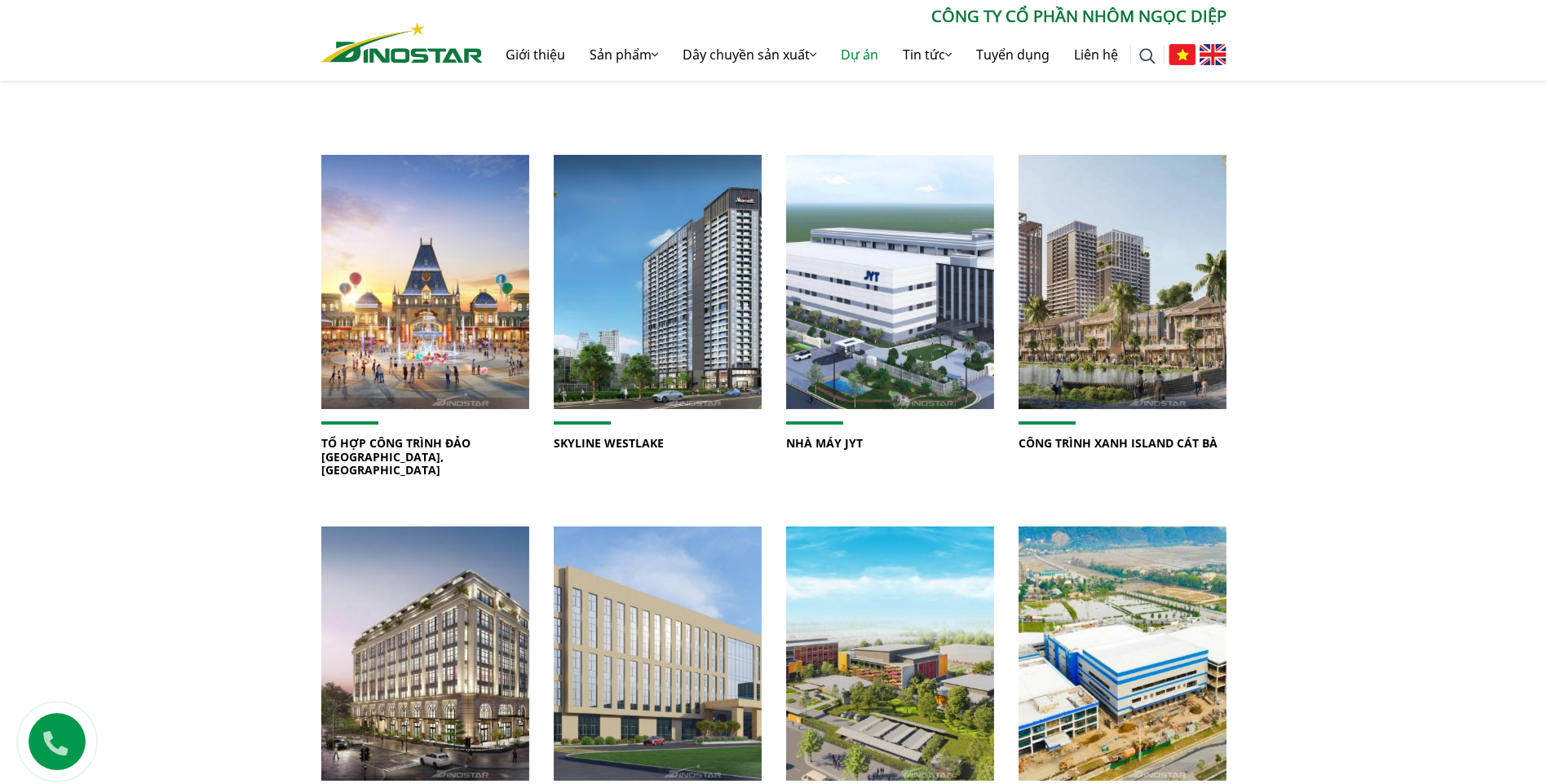
click at [1491, 317] on div "Dự án tiêu biểu Home » Dự án TỔ HỢP CÔNG TRÌNH ĐẢO VŨ YÊN, HẢI PHÒNG" at bounding box center [773, 638] width 1547 height 1299
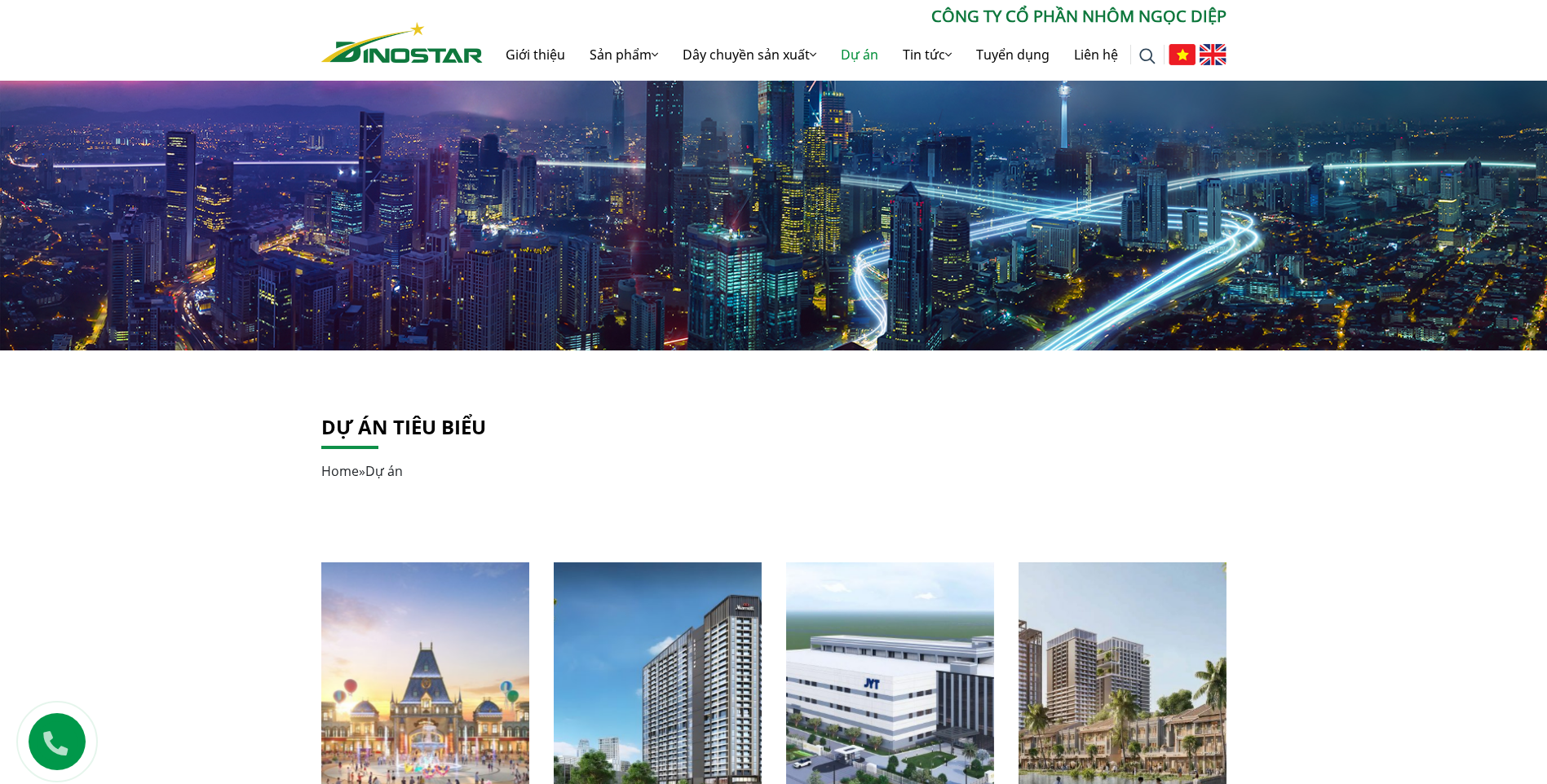
click at [445, 610] on img at bounding box center [425, 689] width 223 height 272
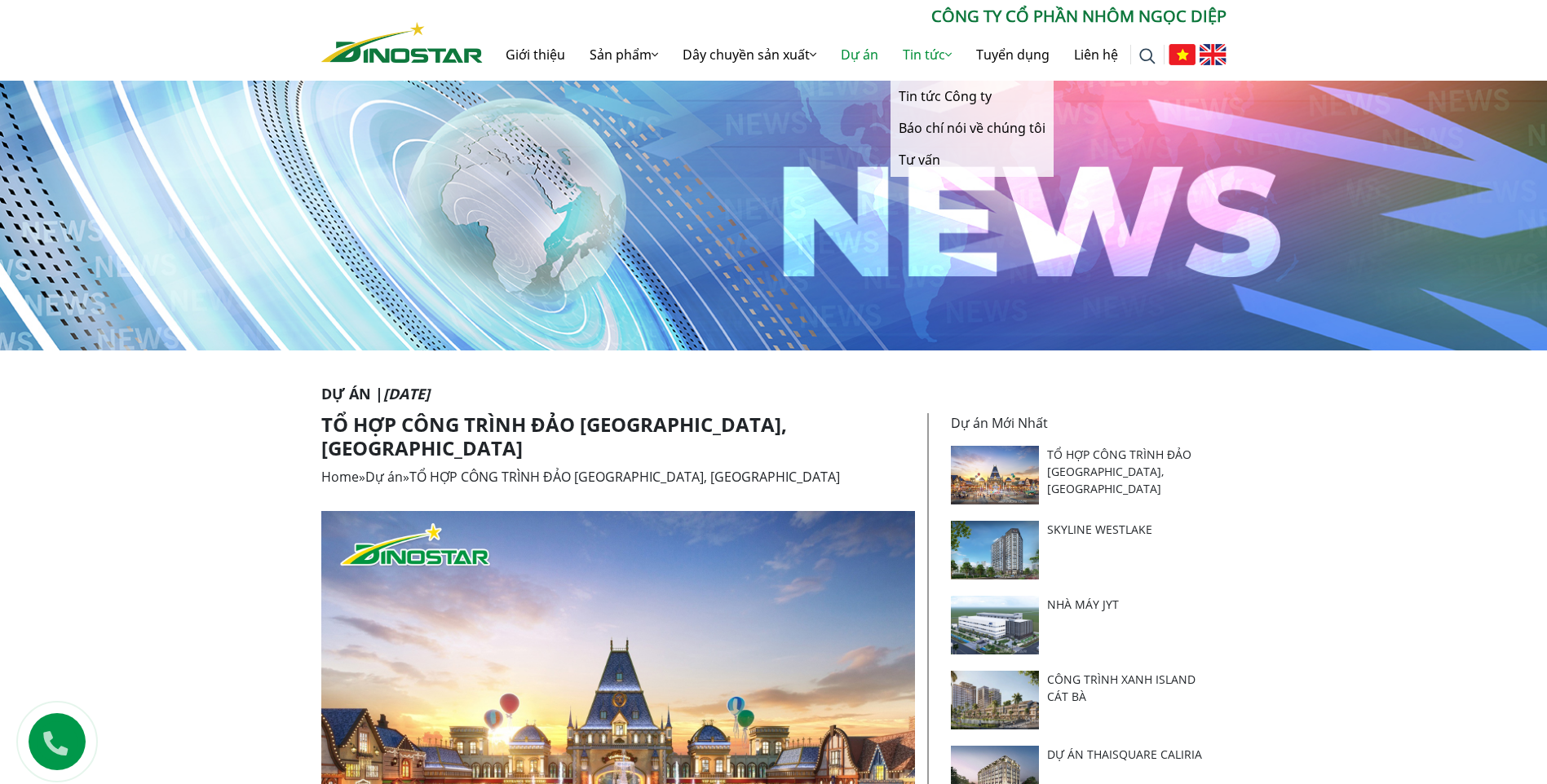
click at [940, 52] on link "Tin tức" at bounding box center [927, 54] width 73 height 53
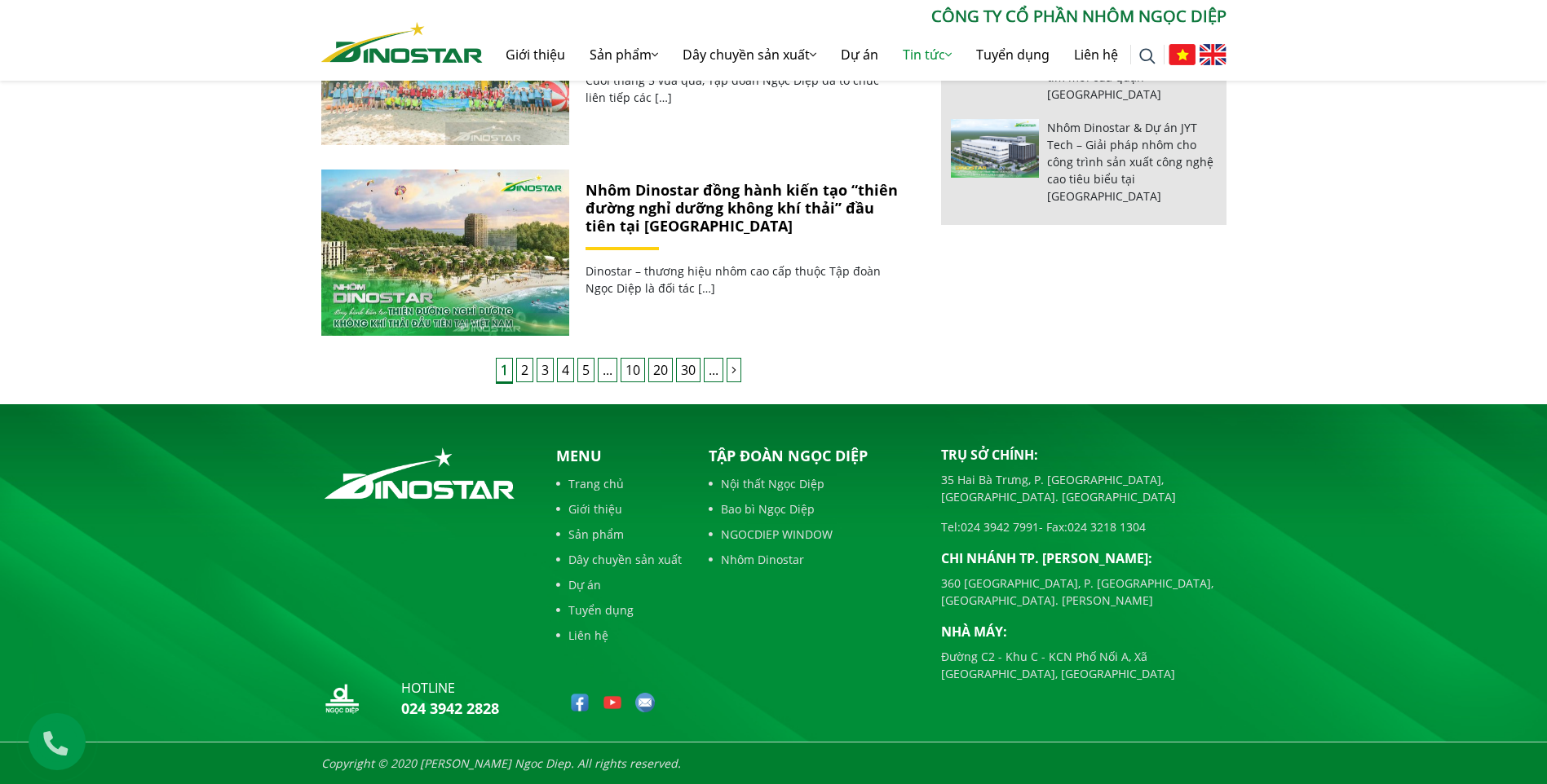
scroll to position [1319, 0]
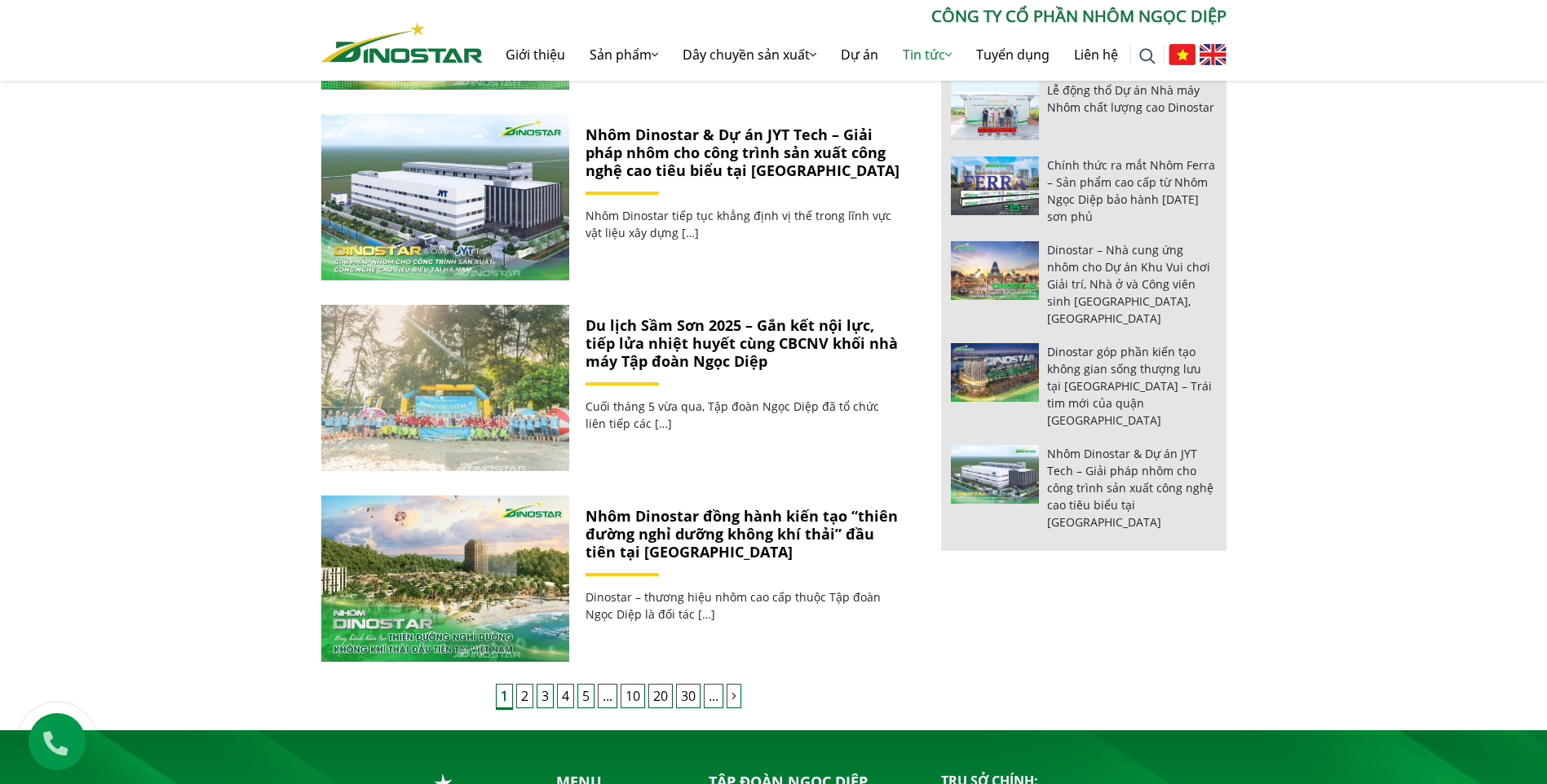
click at [473, 378] on img at bounding box center [444, 388] width 265 height 177
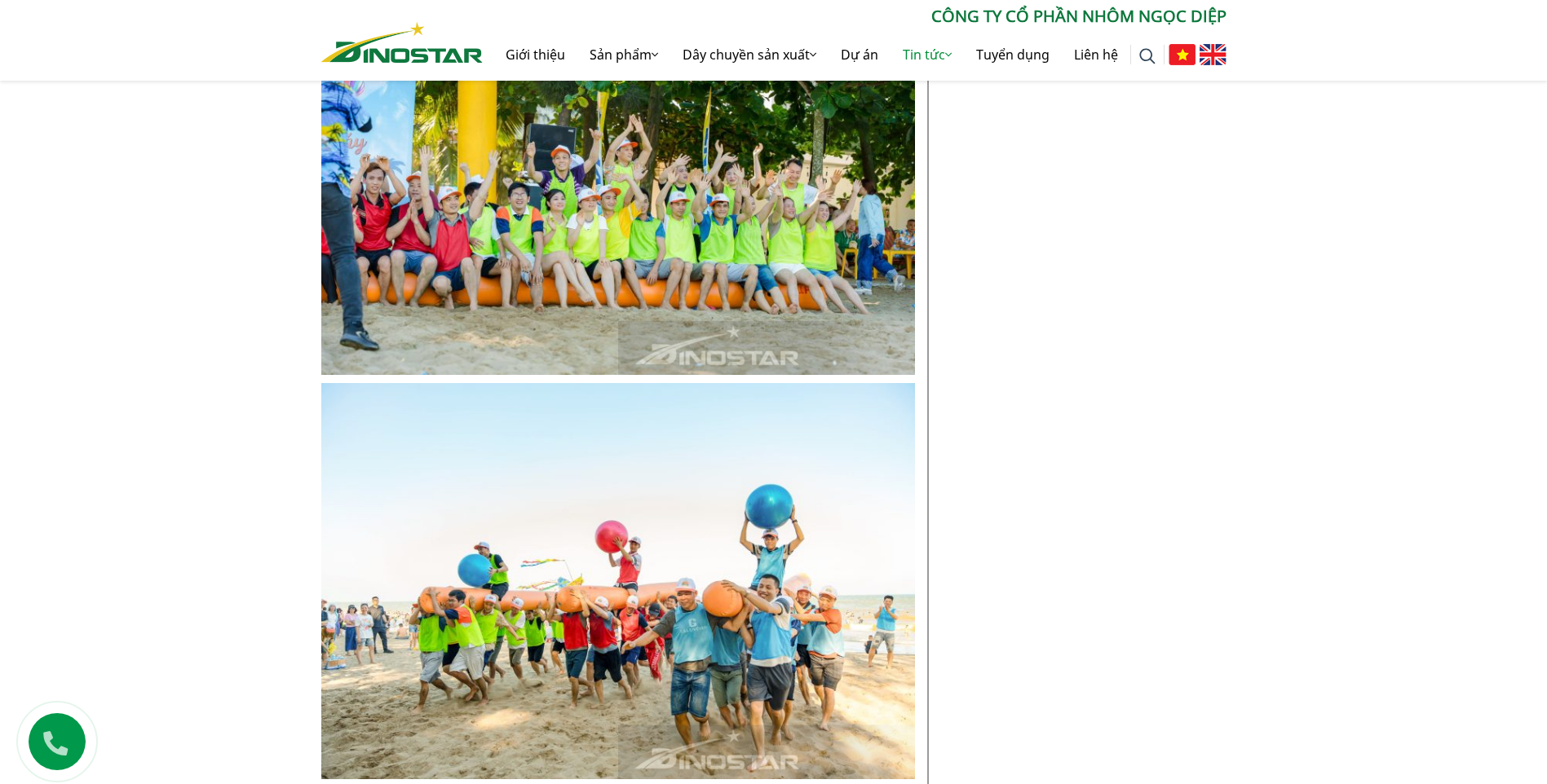
scroll to position [2690, 0]
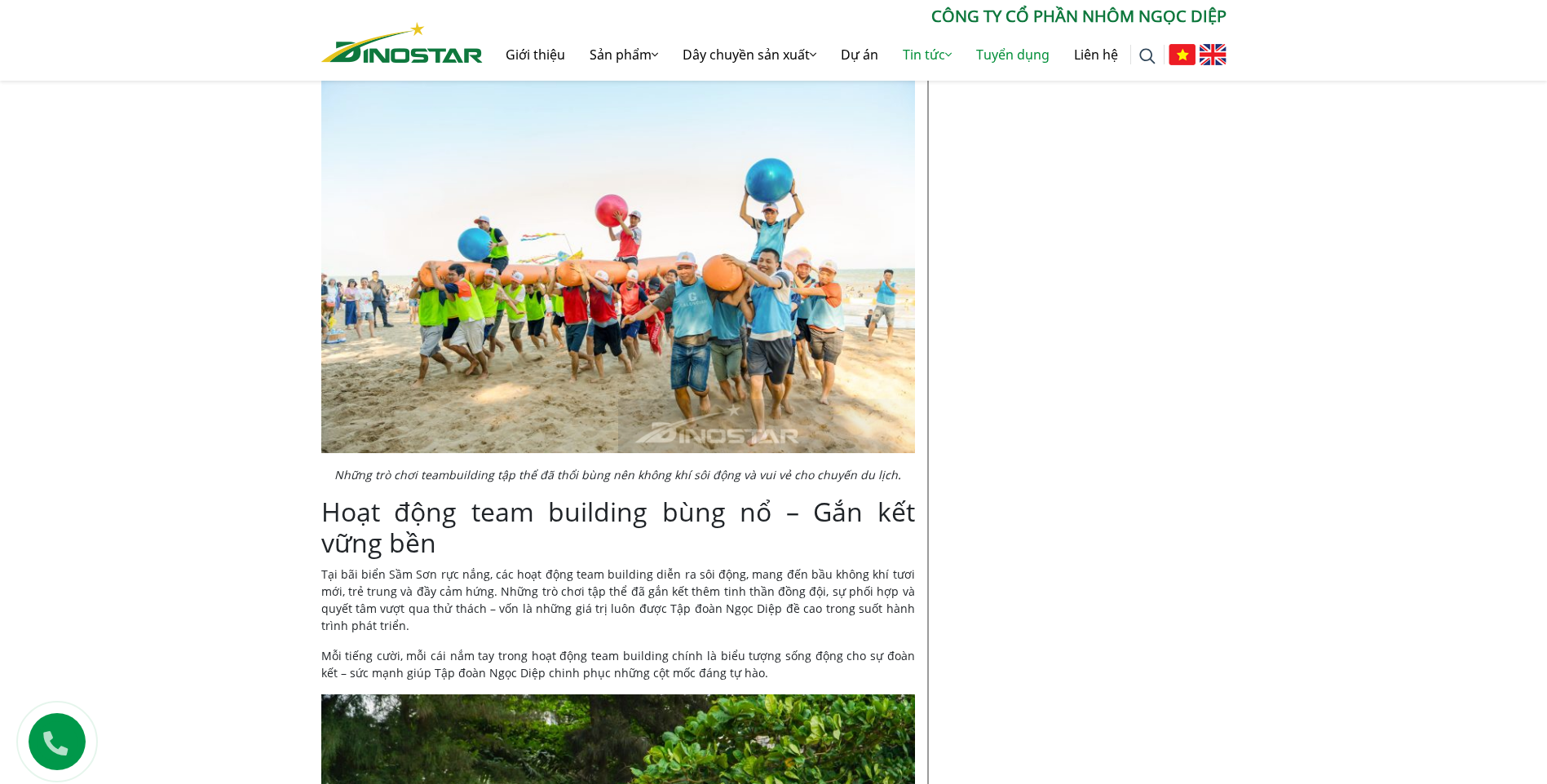
click at [1033, 54] on link "Tuyển dụng" at bounding box center [1013, 54] width 98 height 53
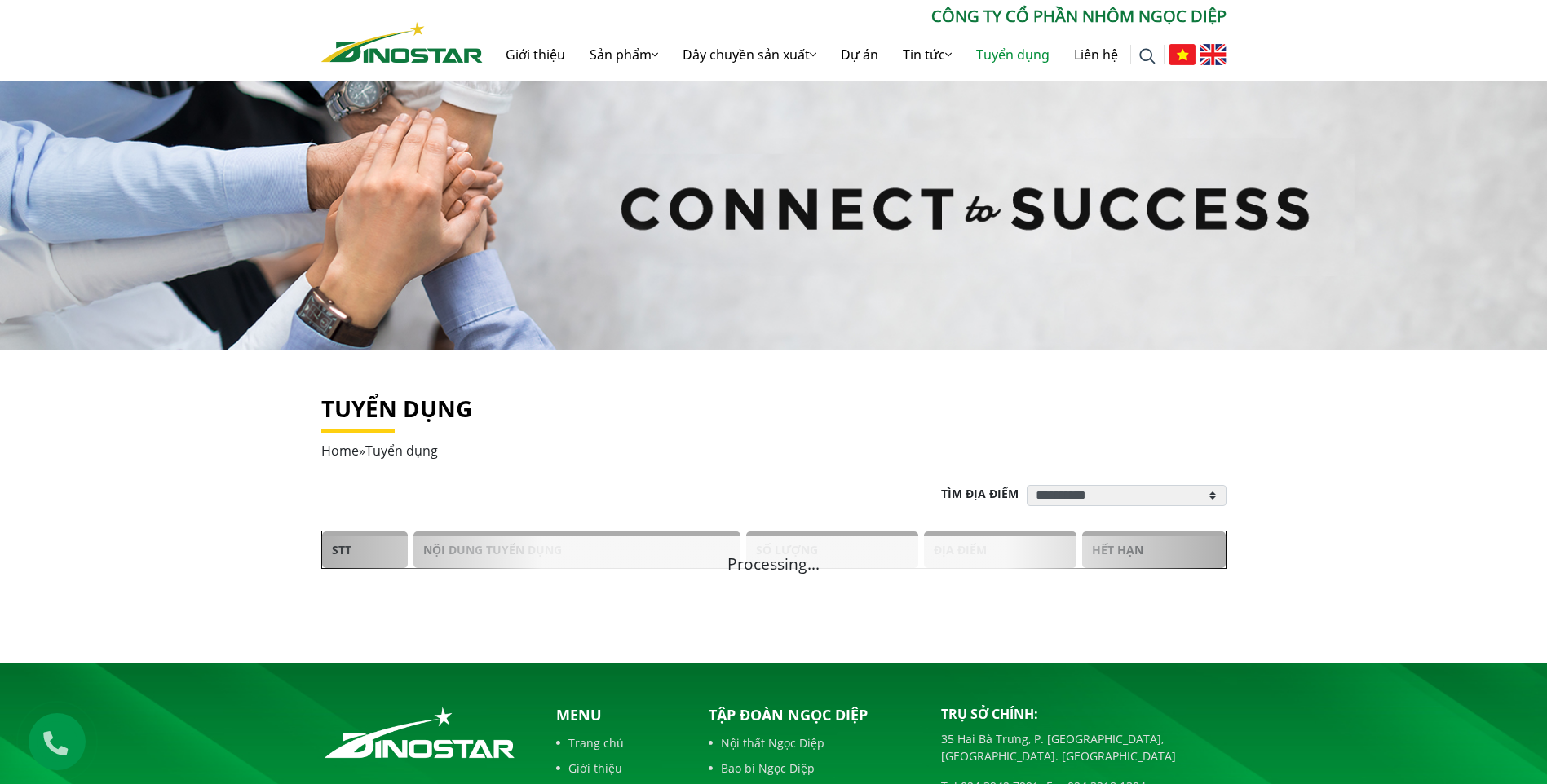
scroll to position [259, 0]
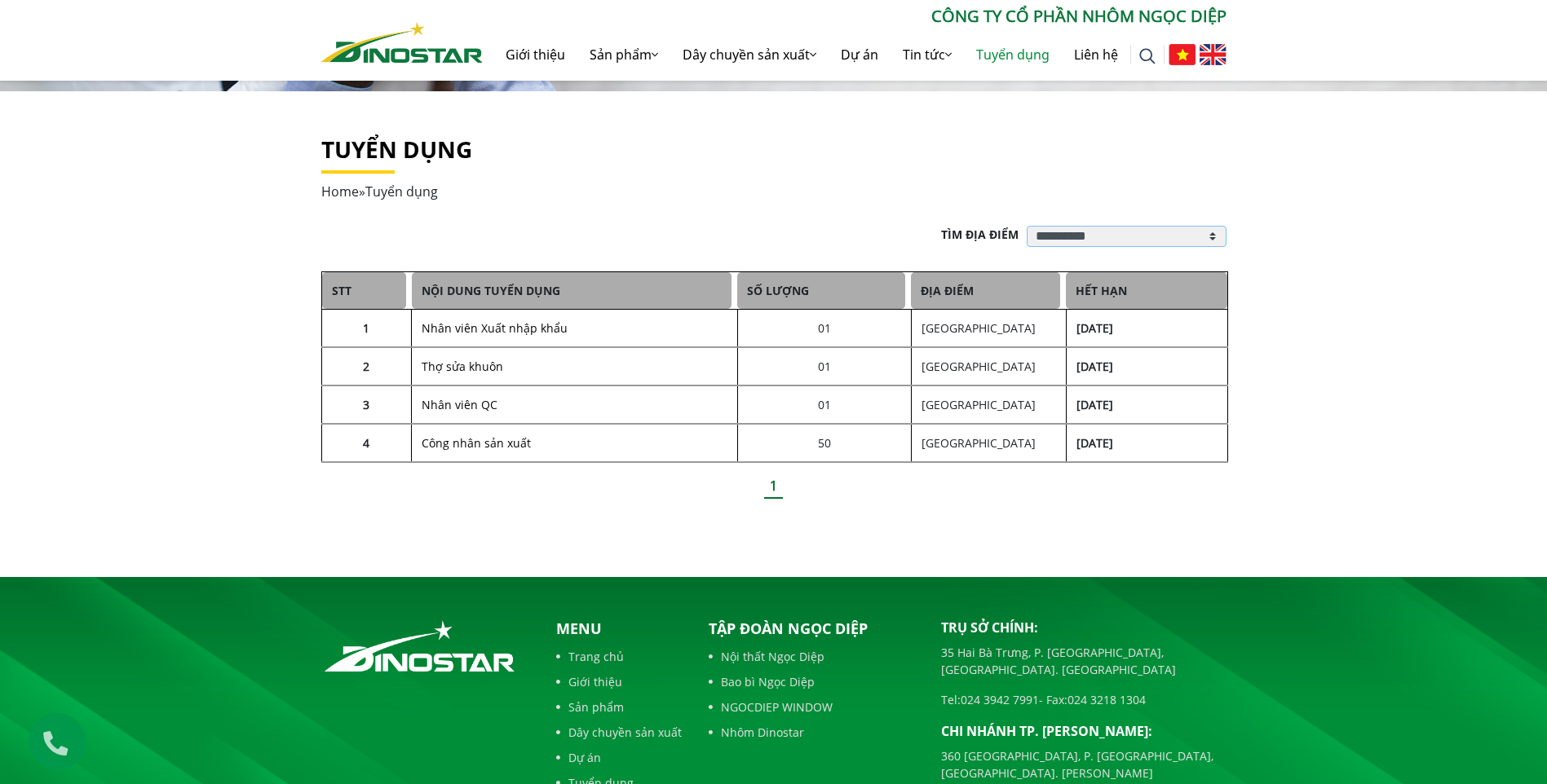
click at [1091, 242] on select "**********" at bounding box center [1126, 236] width 200 height 22
select select "**"
click at [1027, 225] on select "**********" at bounding box center [1126, 236] width 200 height 22
click at [1065, 257] on div "**********" at bounding box center [774, 361] width 930 height 270
click at [1066, 238] on select "**********" at bounding box center [1126, 236] width 200 height 22
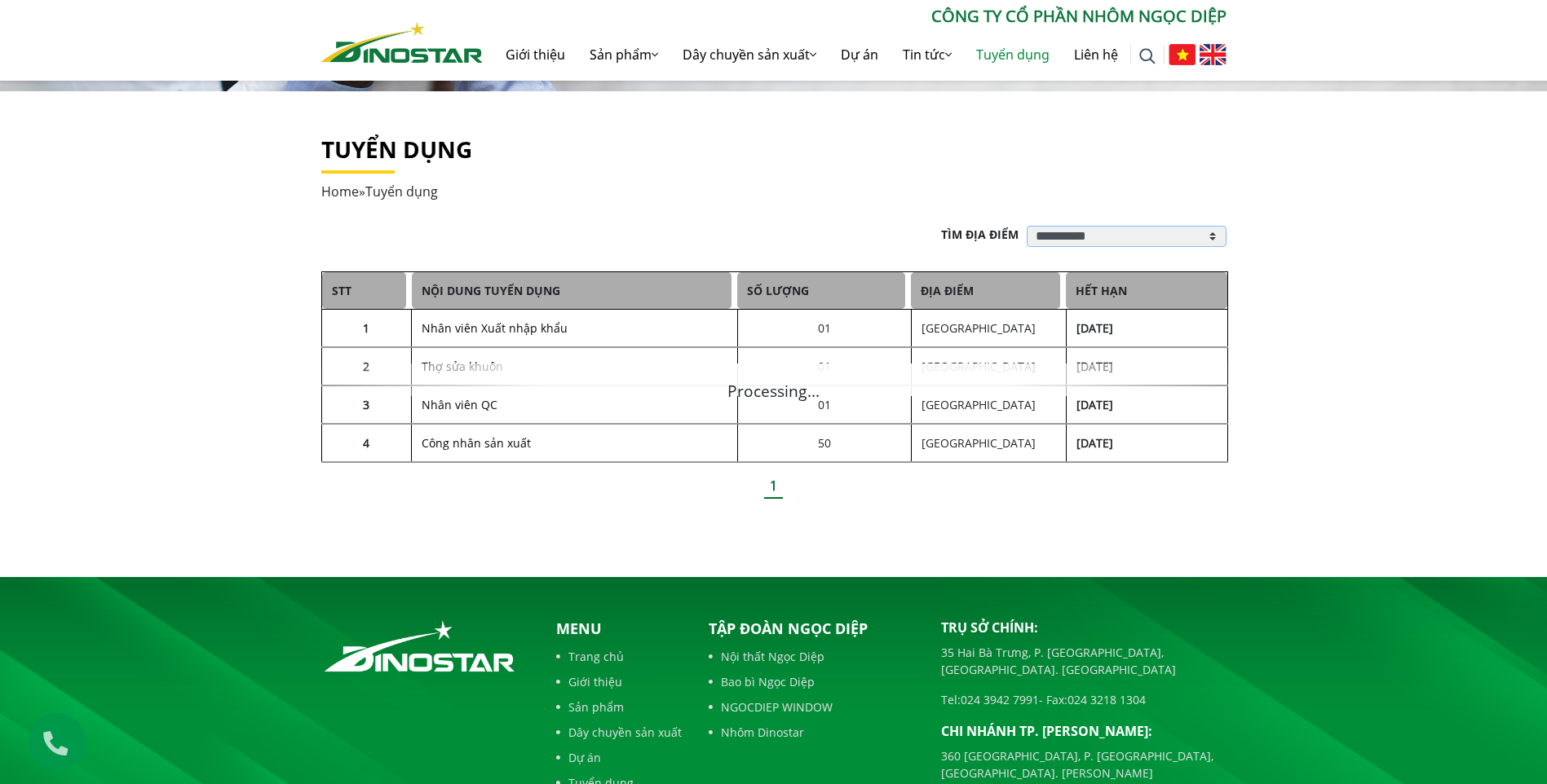
click at [1027, 225] on select "**********" at bounding box center [1126, 236] width 200 height 22
click at [1093, 242] on select "**********" at bounding box center [1126, 236] width 200 height 22
select select "**"
click at [1027, 225] on select "**********" at bounding box center [1126, 236] width 200 height 22
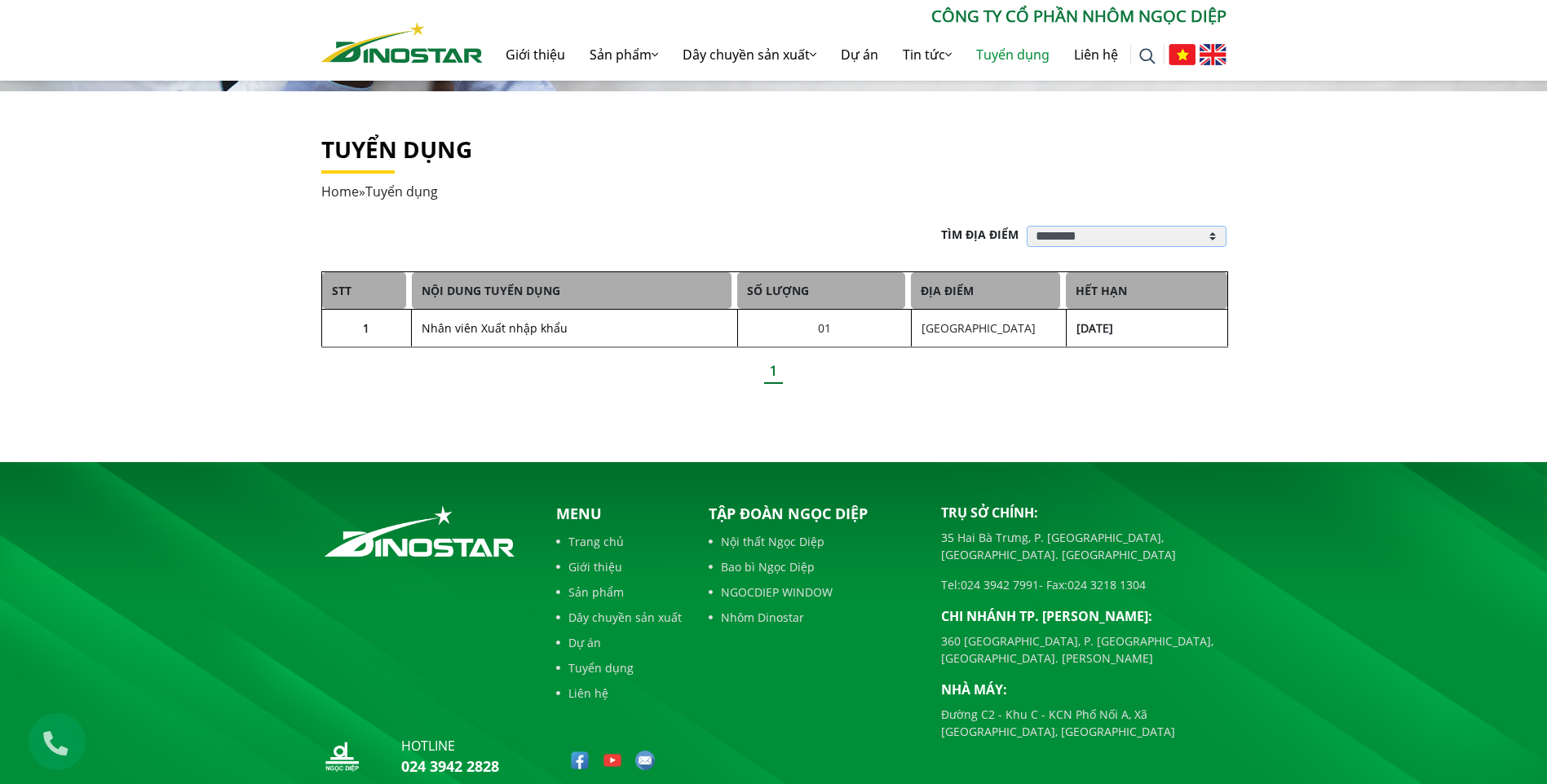
click at [1078, 234] on select "**********" at bounding box center [1126, 236] width 200 height 22
select select
click at [1027, 225] on select "**********" at bounding box center [1126, 236] width 200 height 22
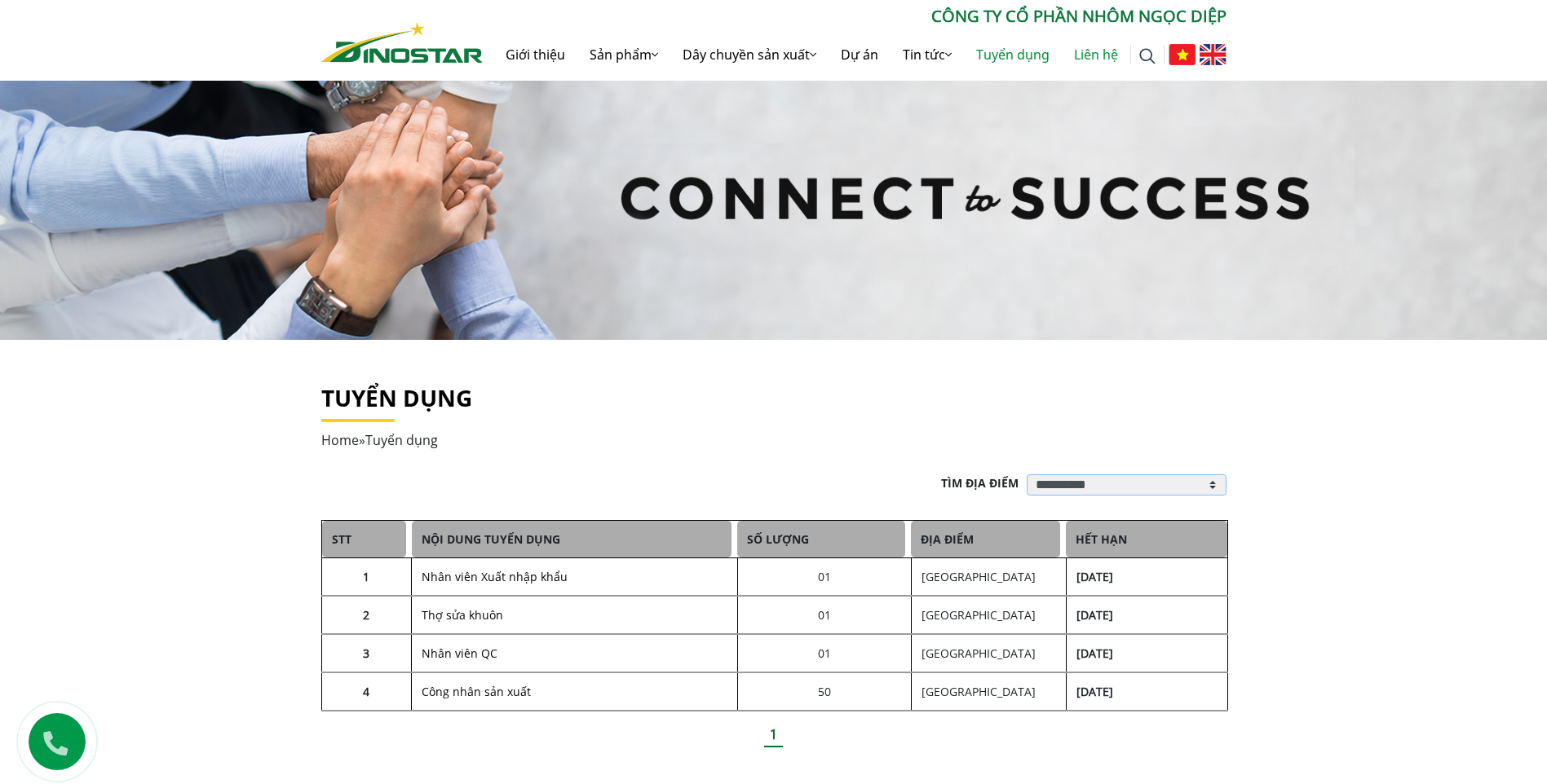
scroll to position [0, 0]
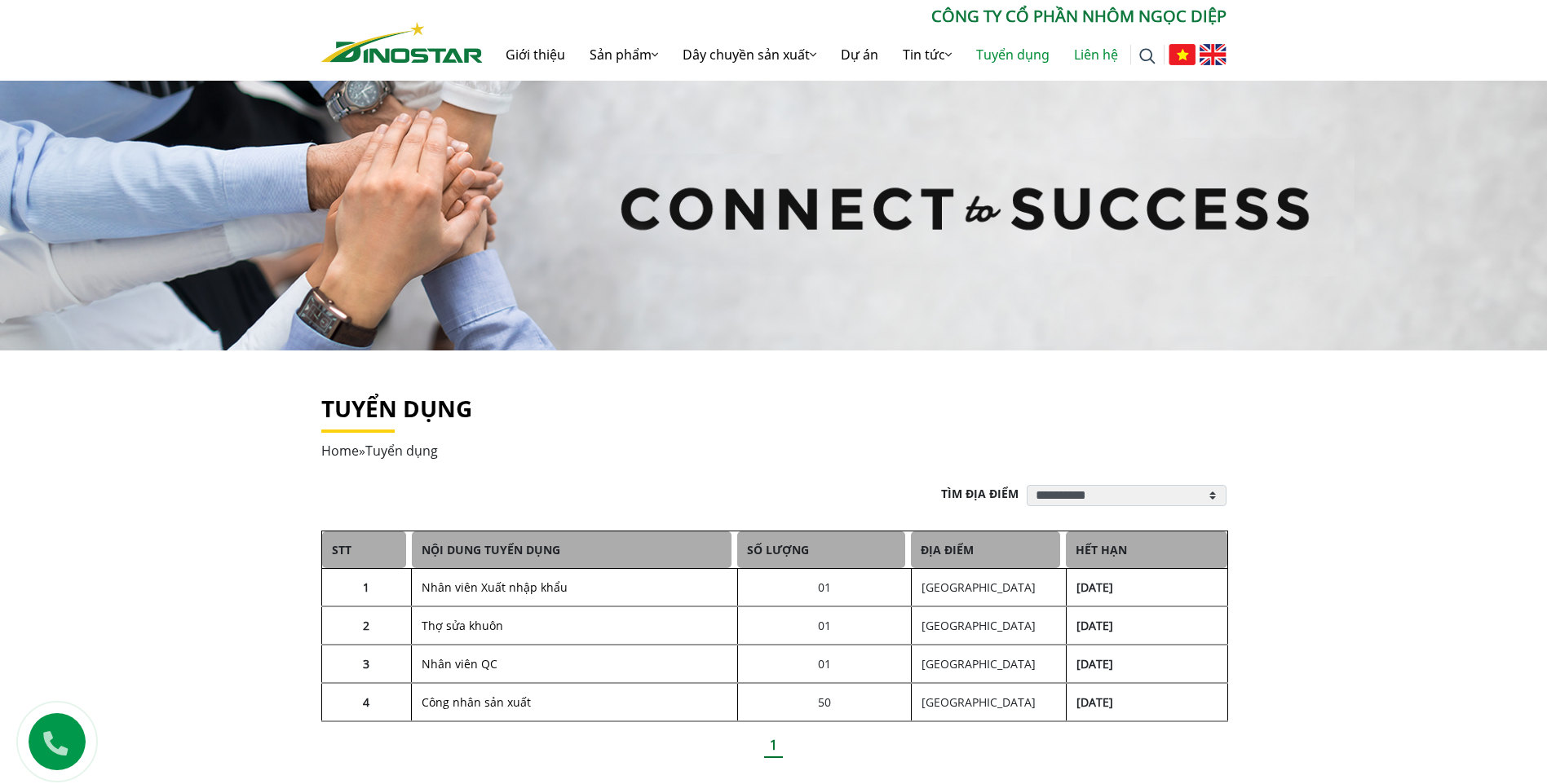
click at [1091, 47] on link "Liên hệ" at bounding box center [1095, 54] width 69 height 53
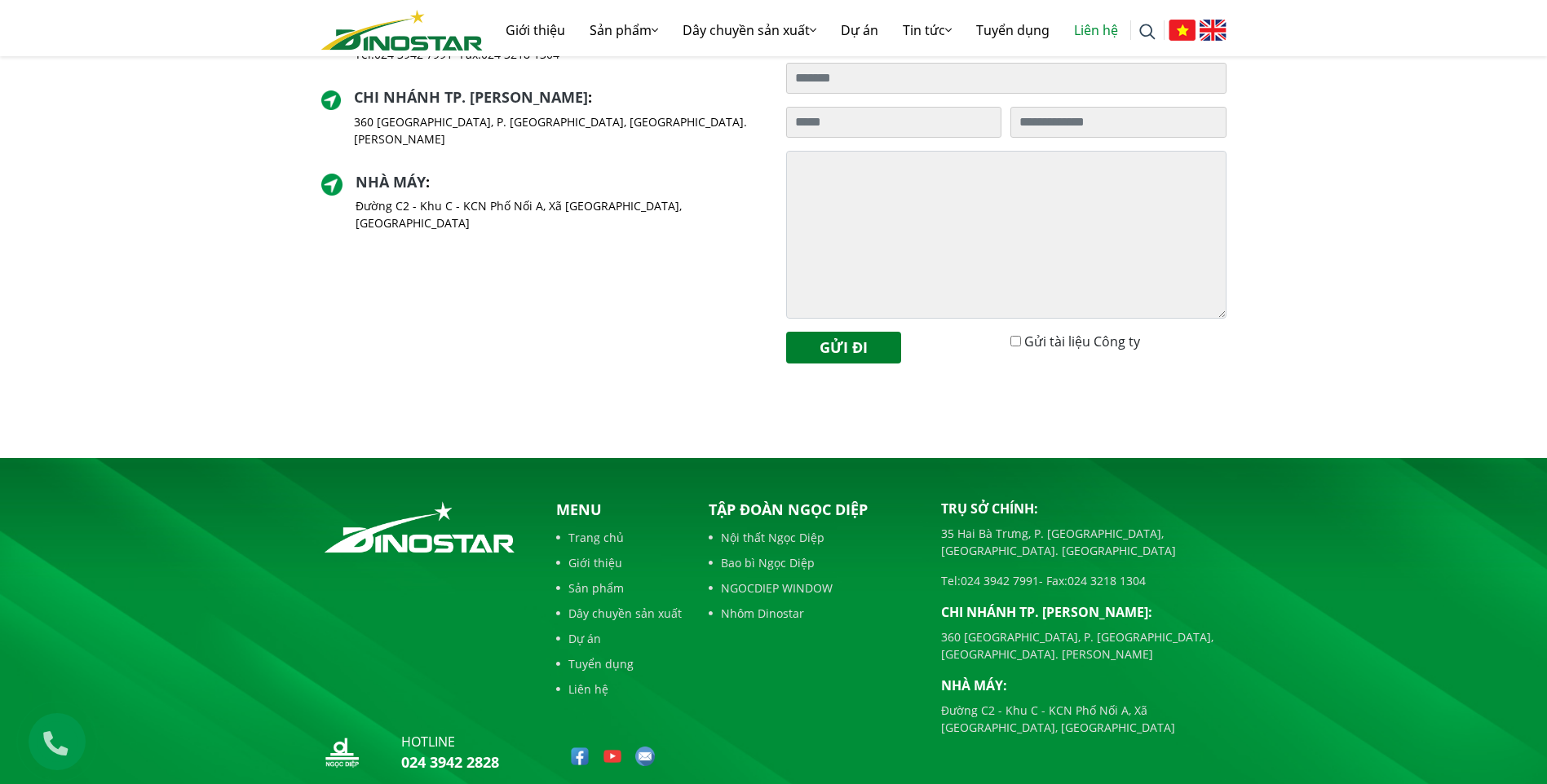
scroll to position [483, 0]
